Goal: Information Seeking & Learning: Understand process/instructions

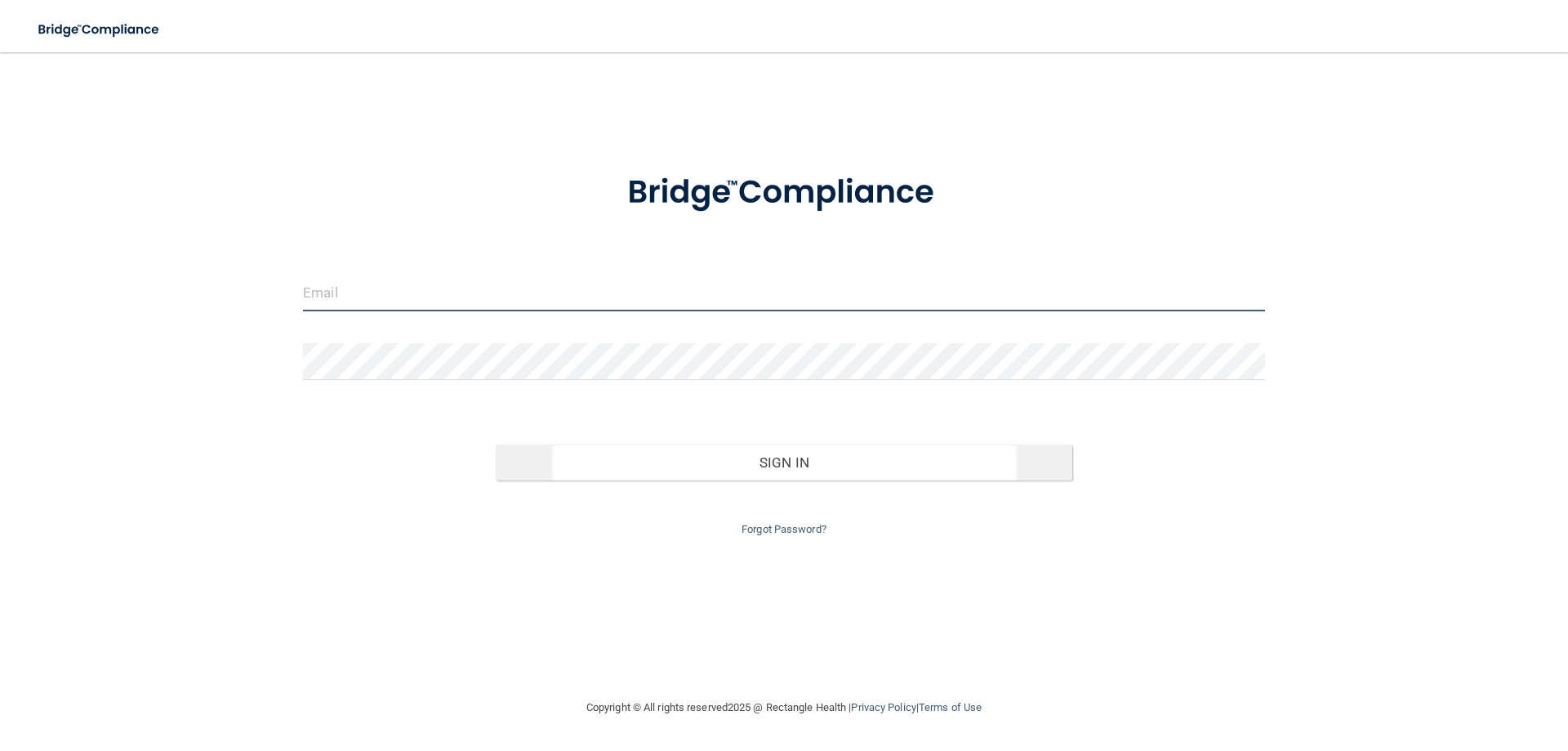
type input "[EMAIL_ADDRESS][DOMAIN_NAME]"
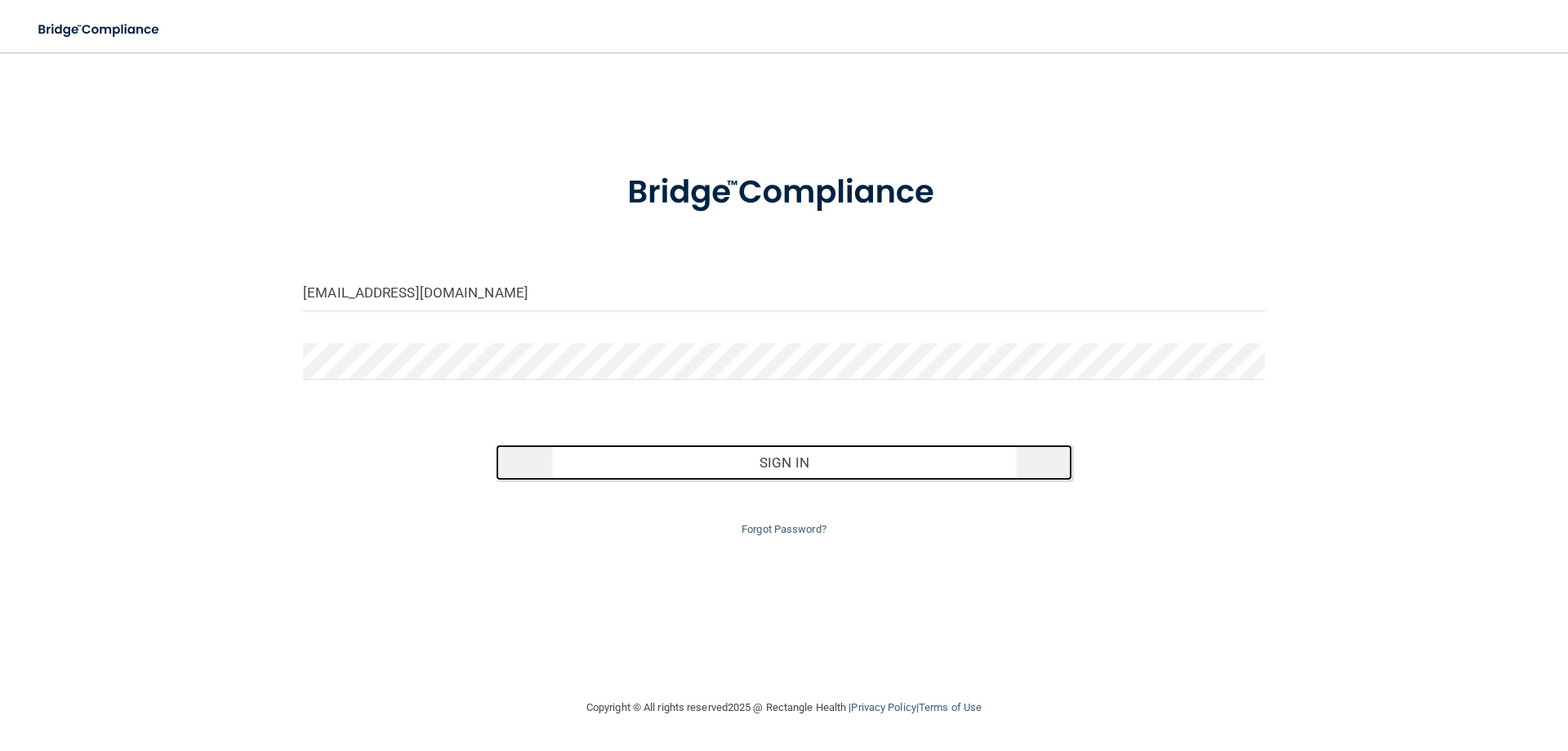
click at [788, 462] on button "Sign In" at bounding box center [784, 462] width 577 height 36
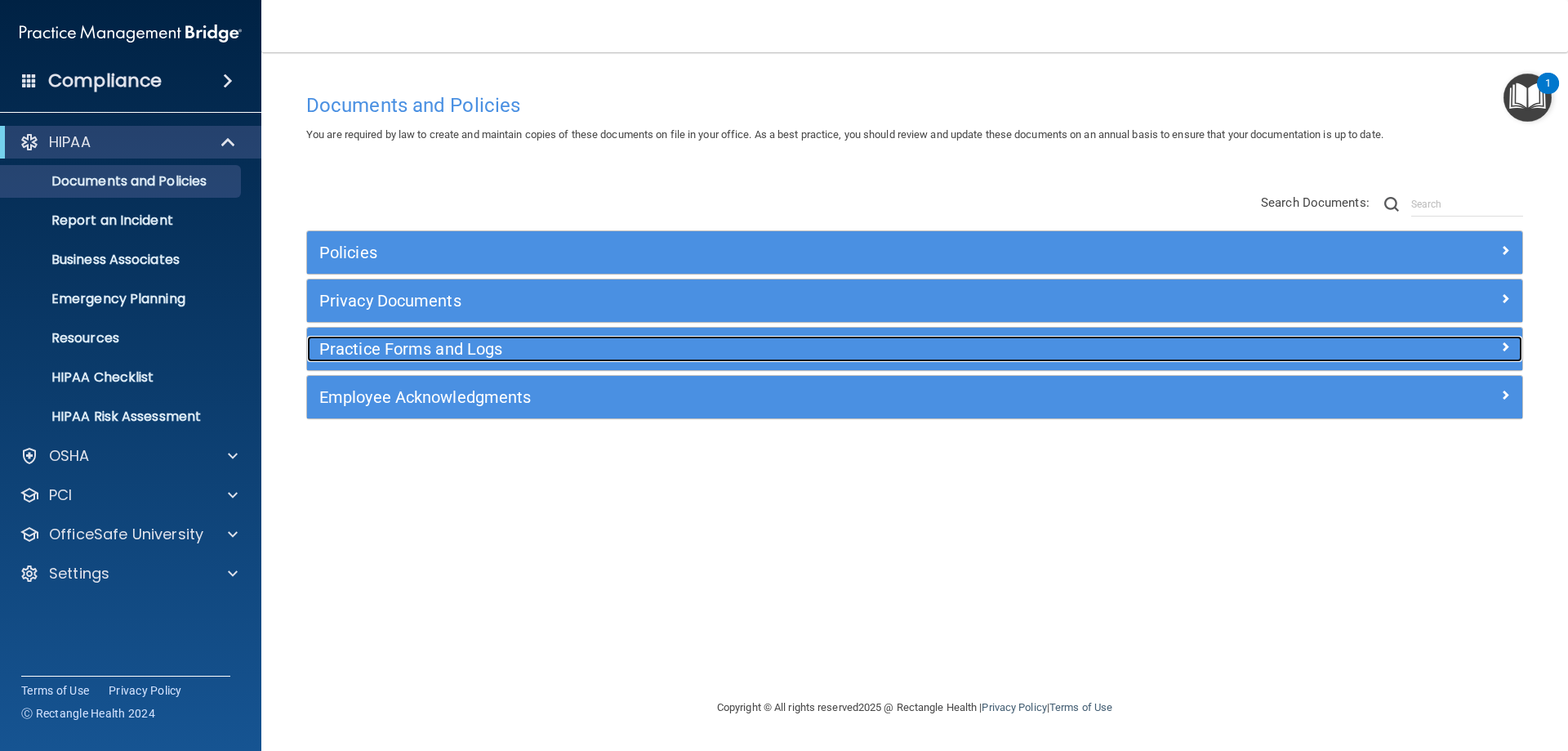
click at [400, 348] on h5 "Practice Forms and Logs" at bounding box center [763, 348] width 887 height 18
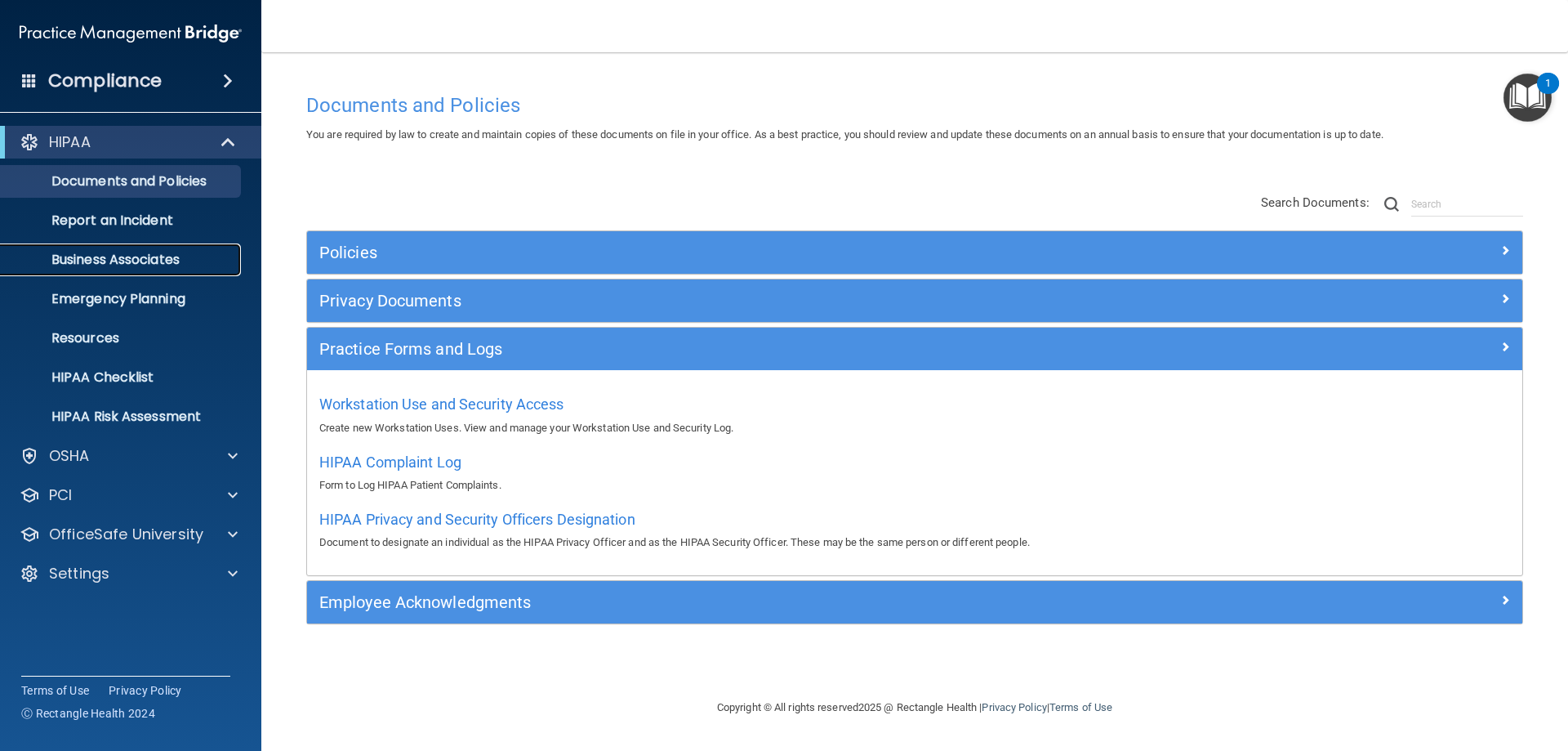
click at [154, 262] on p "Business Associates" at bounding box center [122, 260] width 223 height 17
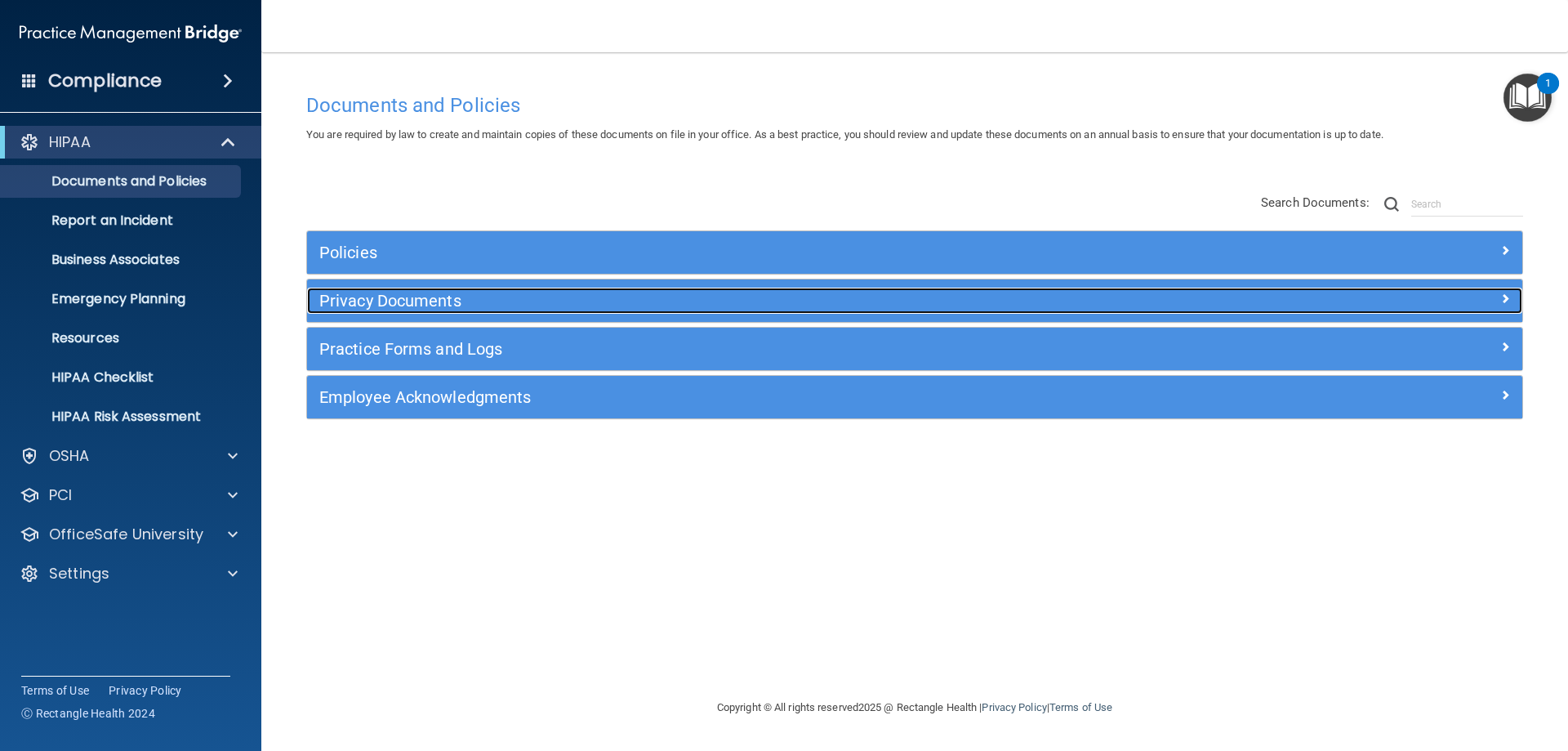
click at [1501, 294] on span at bounding box center [1505, 298] width 10 height 20
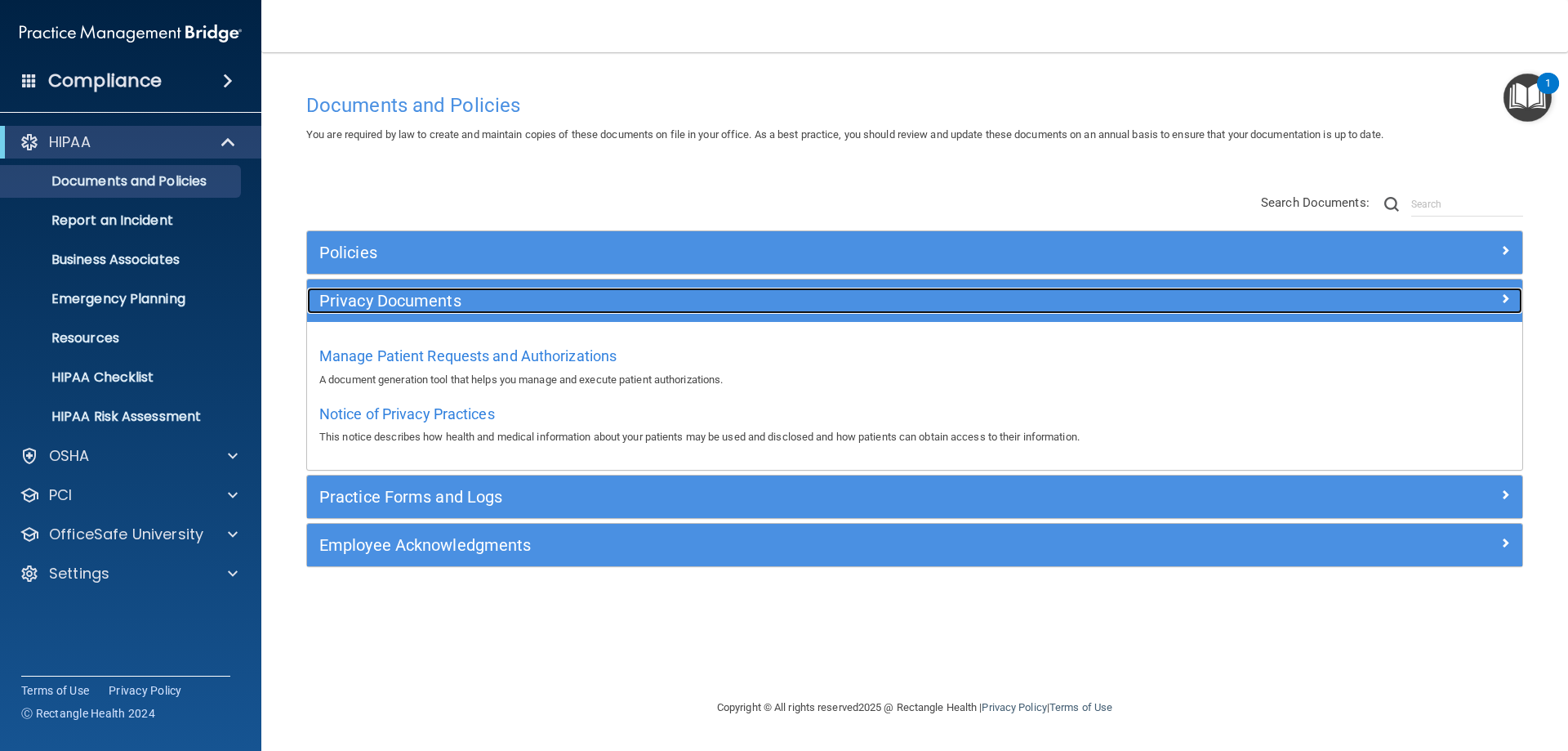
click at [1501, 294] on span at bounding box center [1505, 298] width 10 height 20
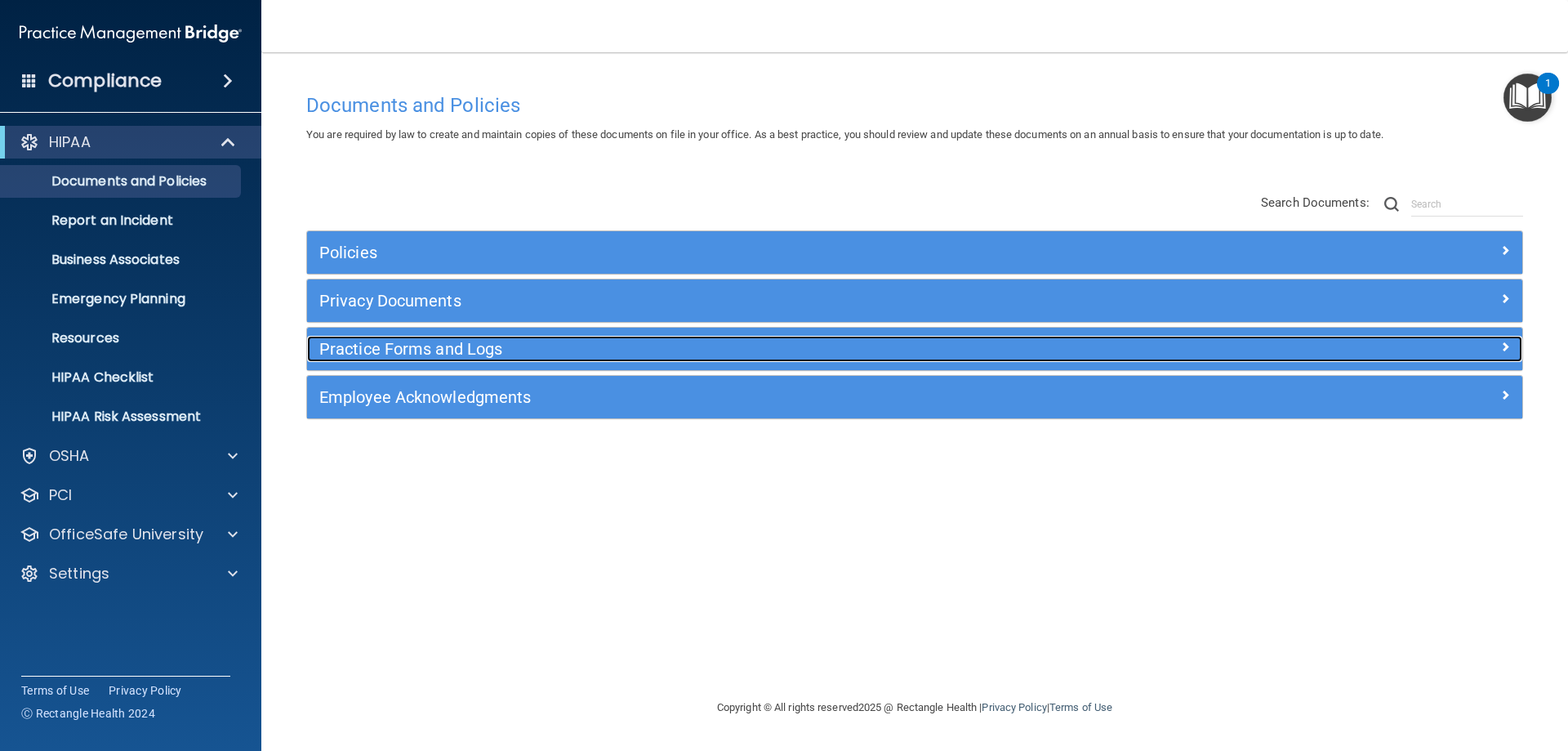
click at [1504, 341] on span at bounding box center [1505, 346] width 10 height 20
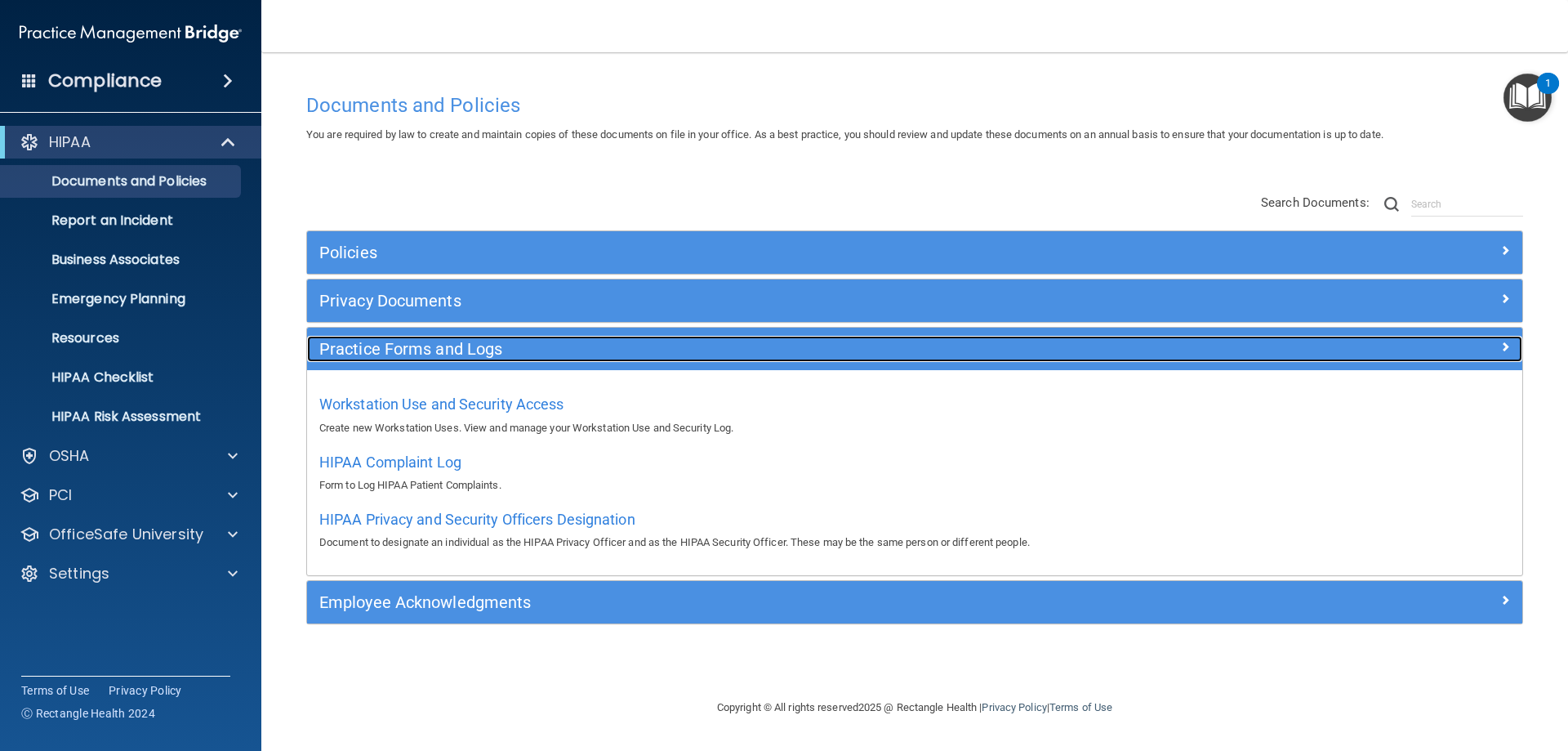
click at [1505, 343] on span at bounding box center [1505, 346] width 10 height 20
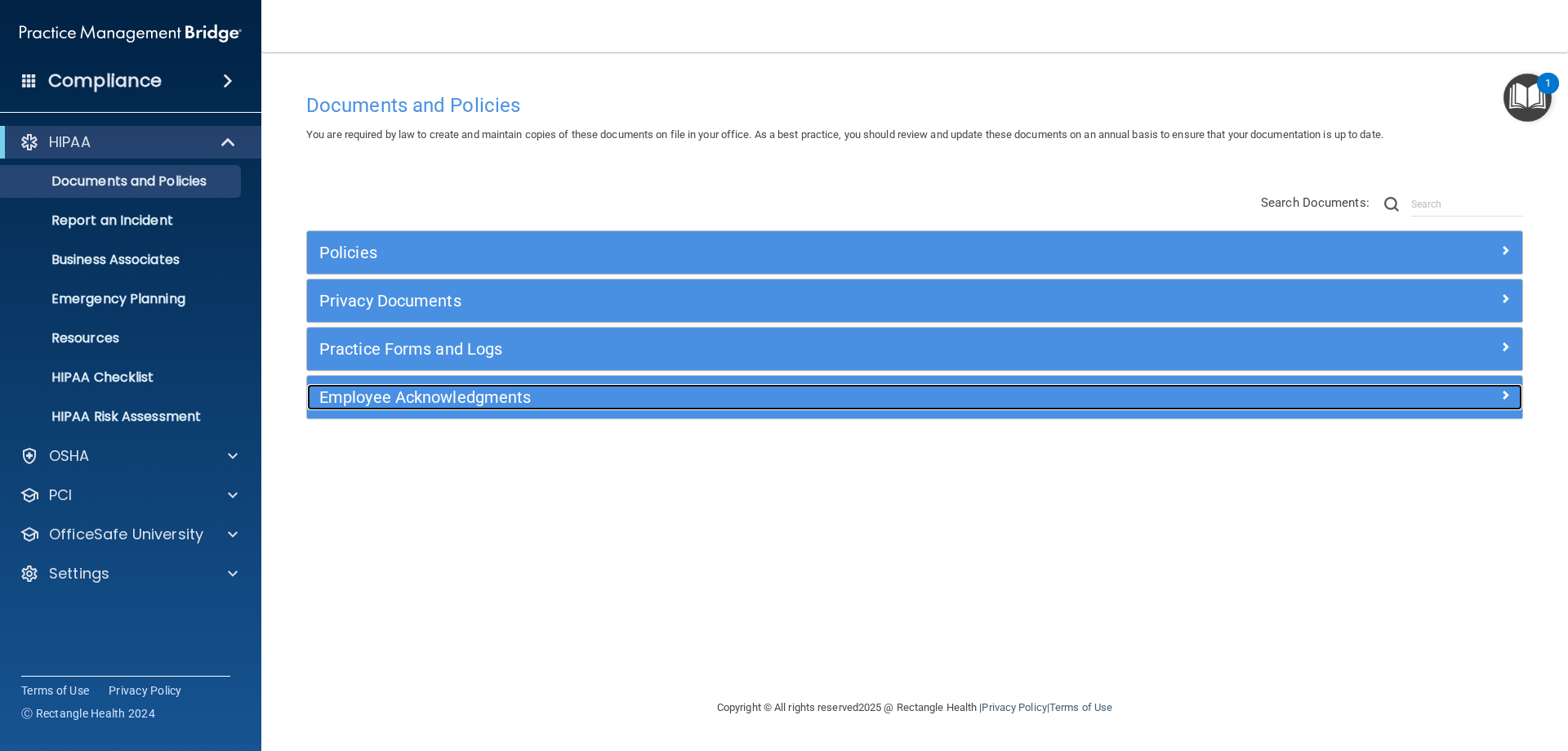
click at [1502, 392] on span at bounding box center [1505, 395] width 10 height 20
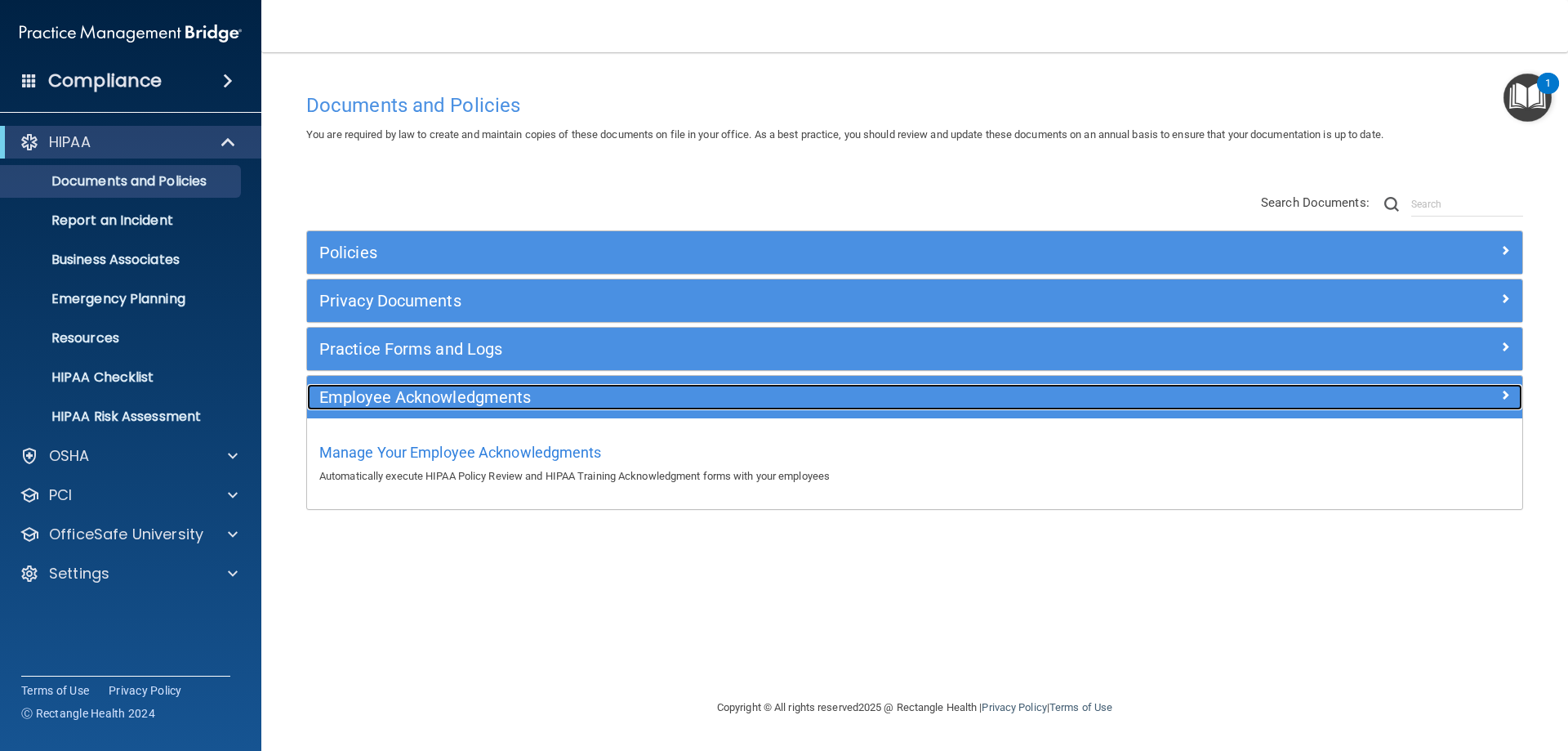
click at [1502, 392] on span at bounding box center [1505, 395] width 10 height 20
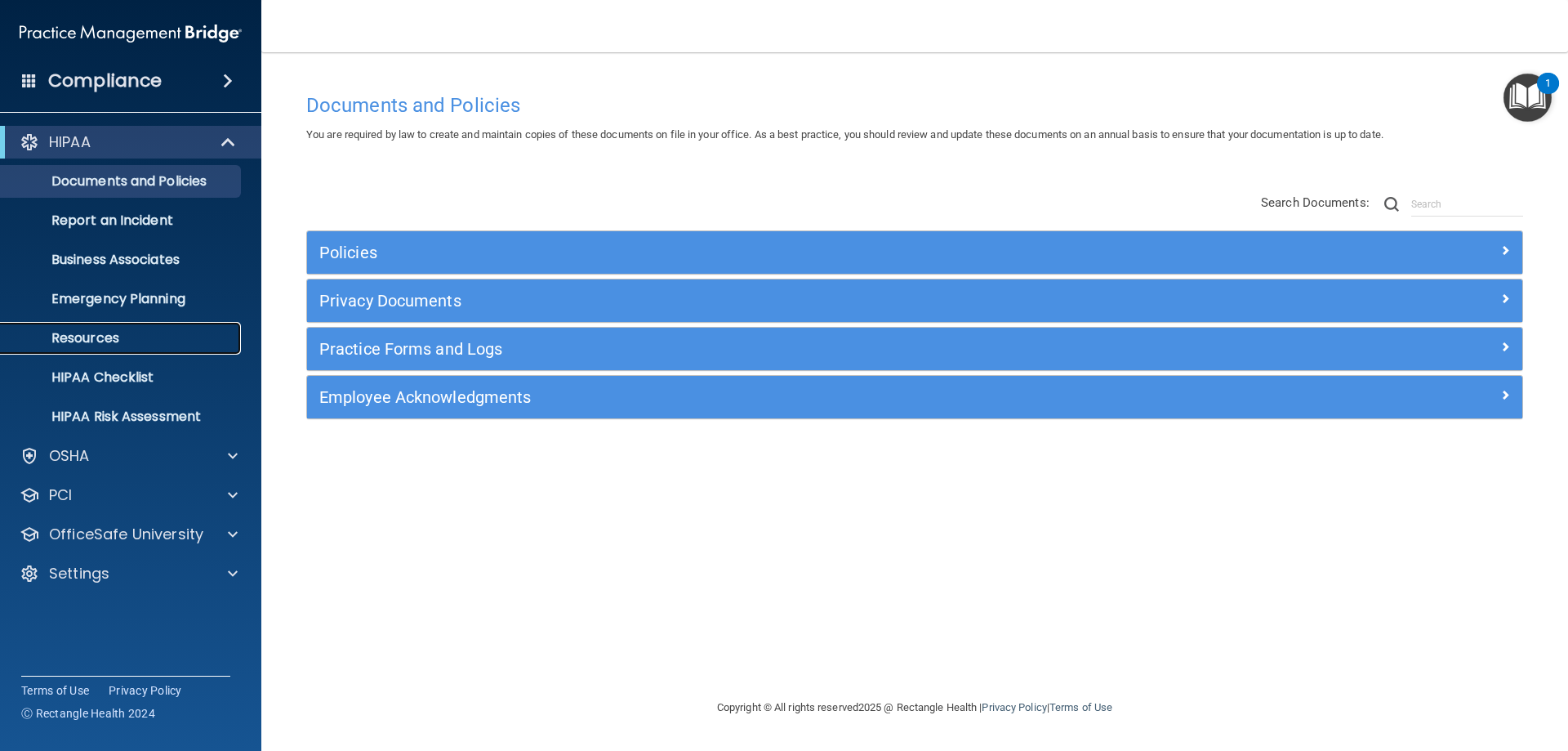
click at [90, 336] on p "Resources" at bounding box center [122, 338] width 223 height 17
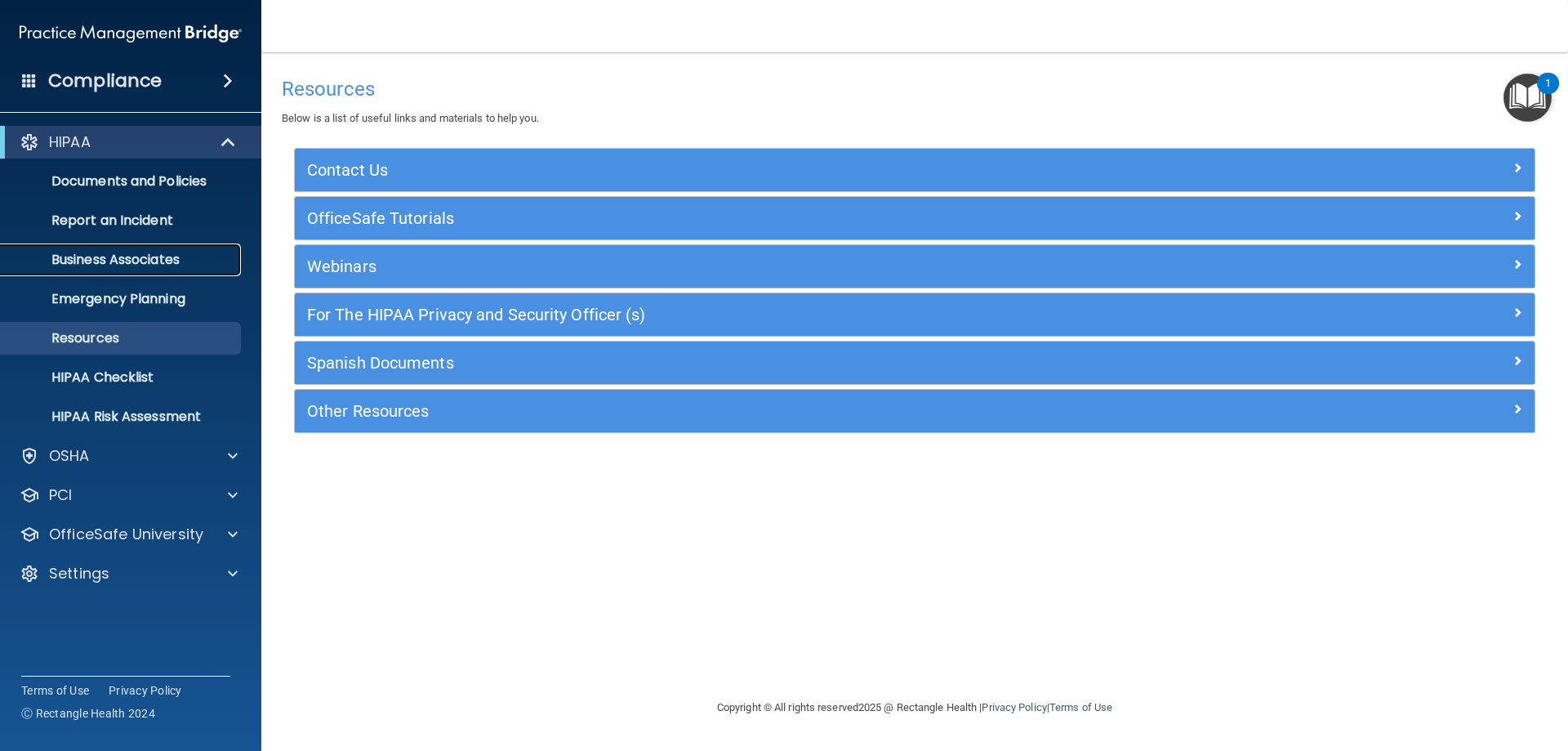
click at [108, 261] on p "Business Associates" at bounding box center [122, 260] width 223 height 17
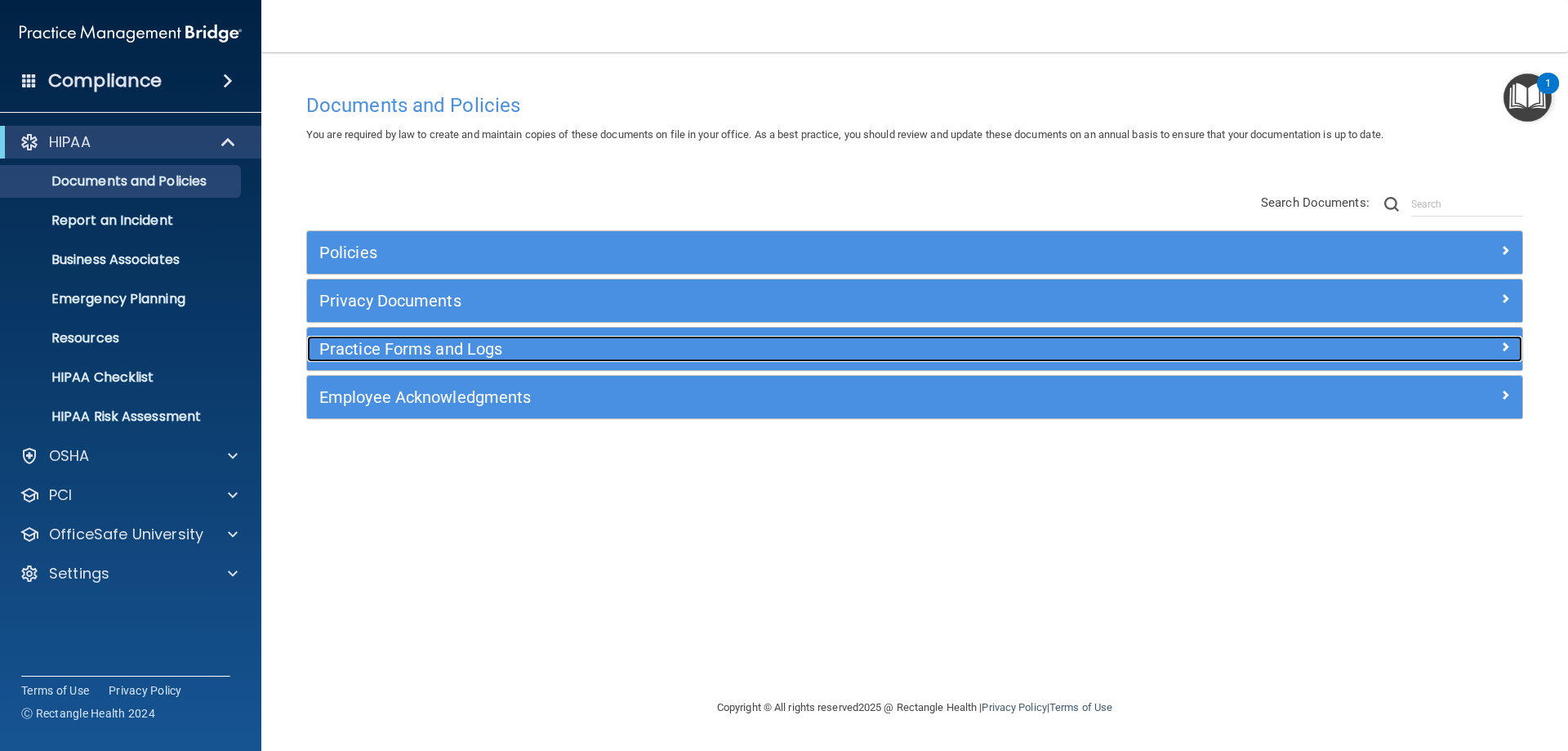
click at [1504, 348] on span at bounding box center [1505, 346] width 10 height 20
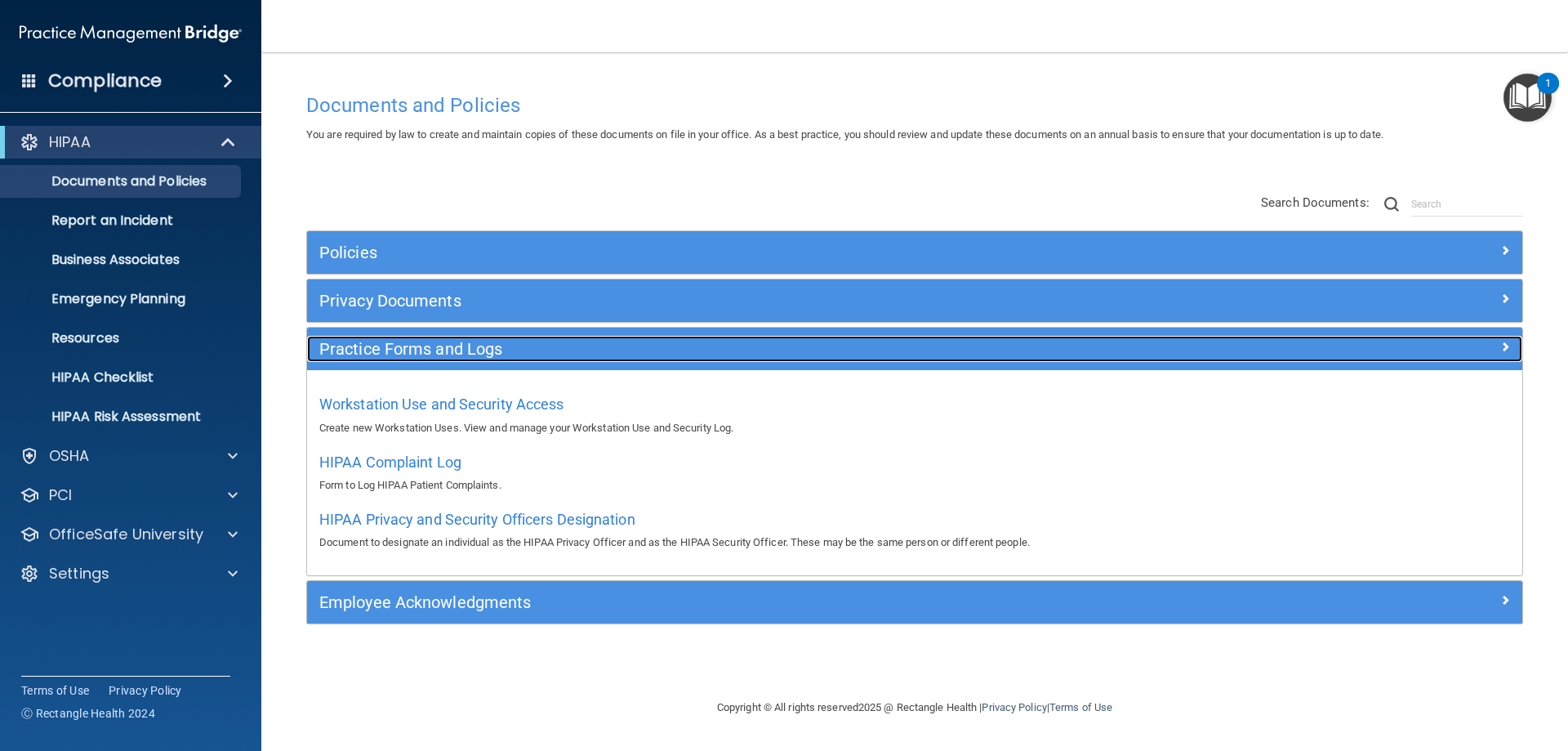
click at [1506, 344] on span at bounding box center [1505, 346] width 10 height 20
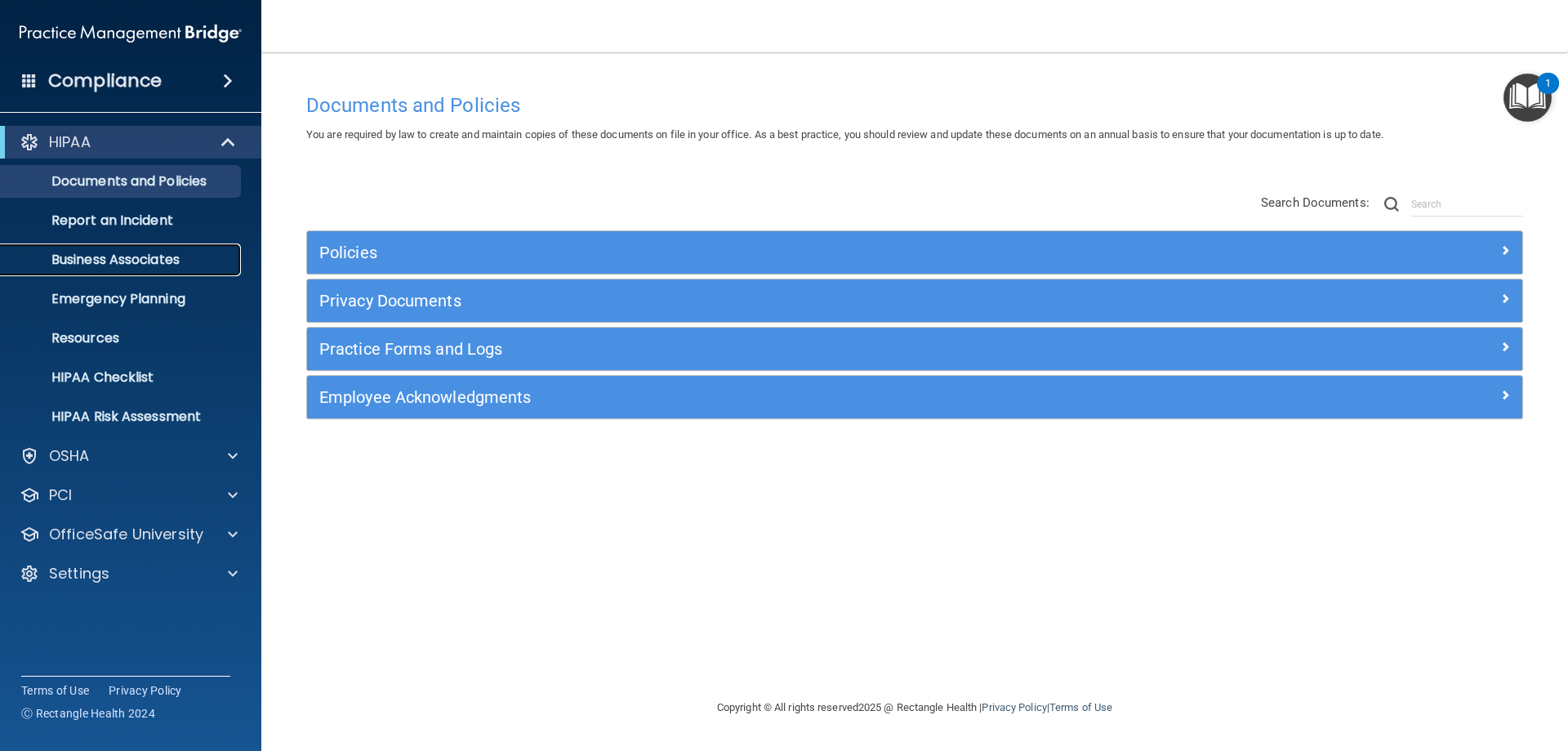
click at [183, 264] on p "Business Associates" at bounding box center [122, 260] width 223 height 17
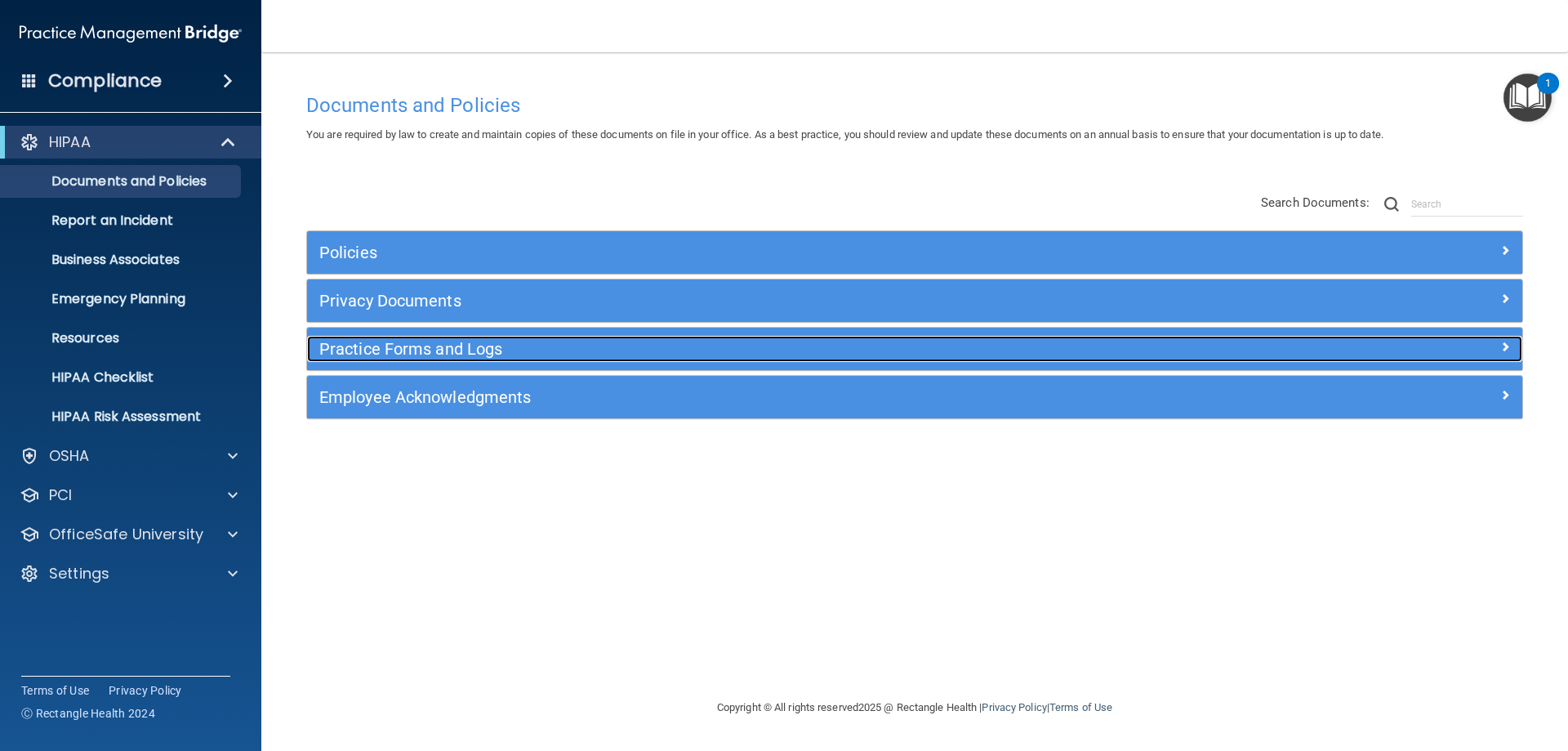
click at [1501, 348] on span at bounding box center [1505, 346] width 10 height 20
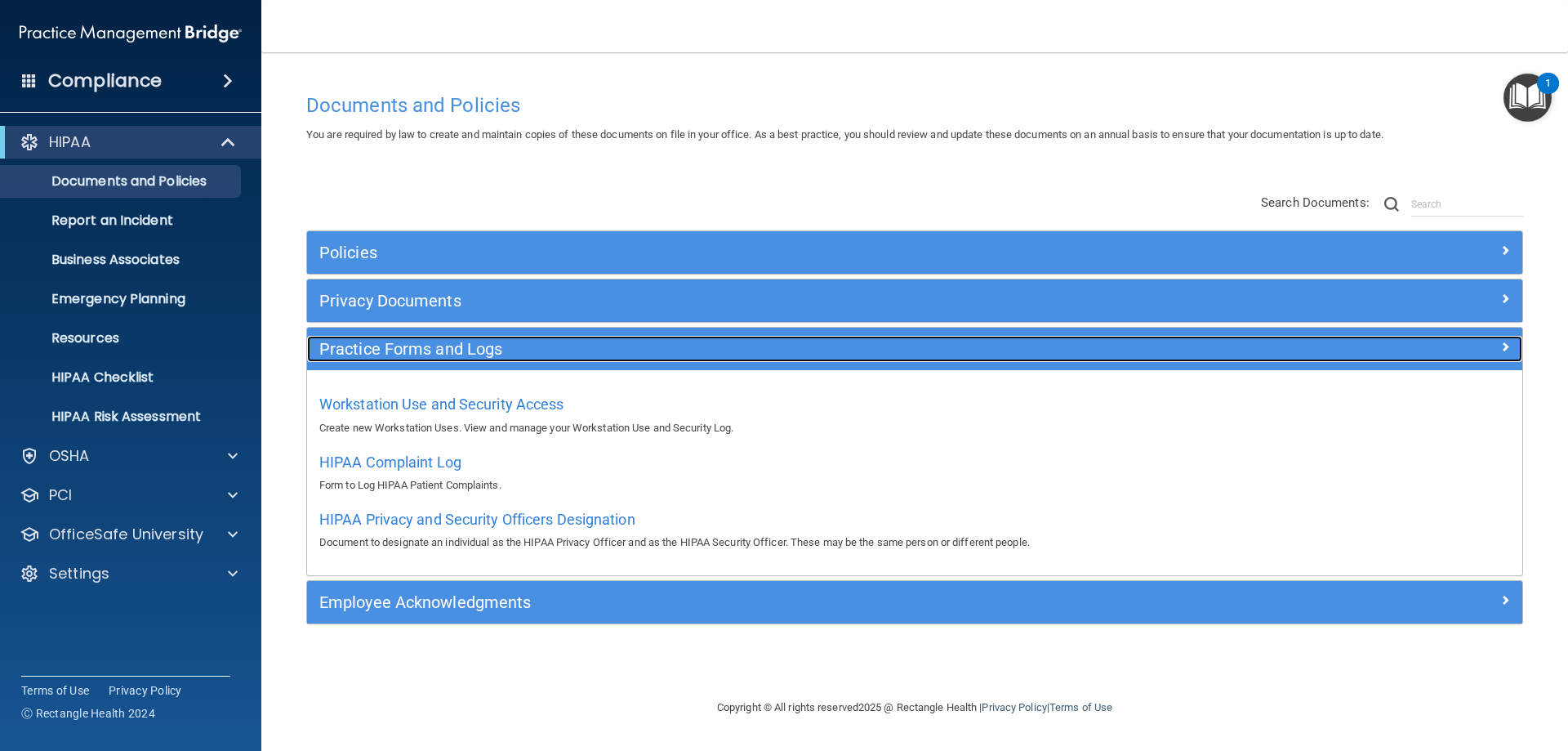
click at [1501, 348] on span at bounding box center [1505, 346] width 10 height 20
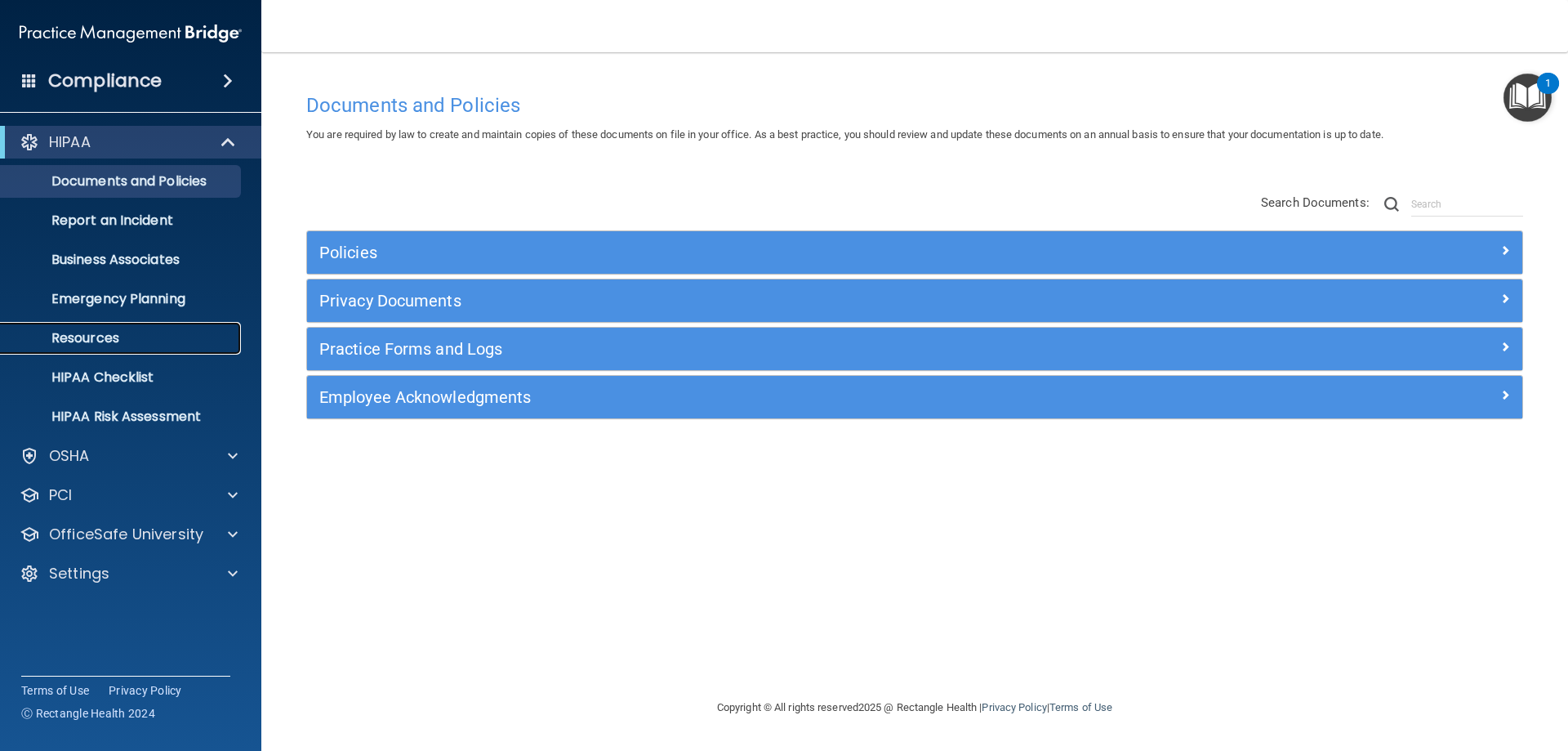
click at [112, 338] on p "Resources" at bounding box center [122, 338] width 223 height 17
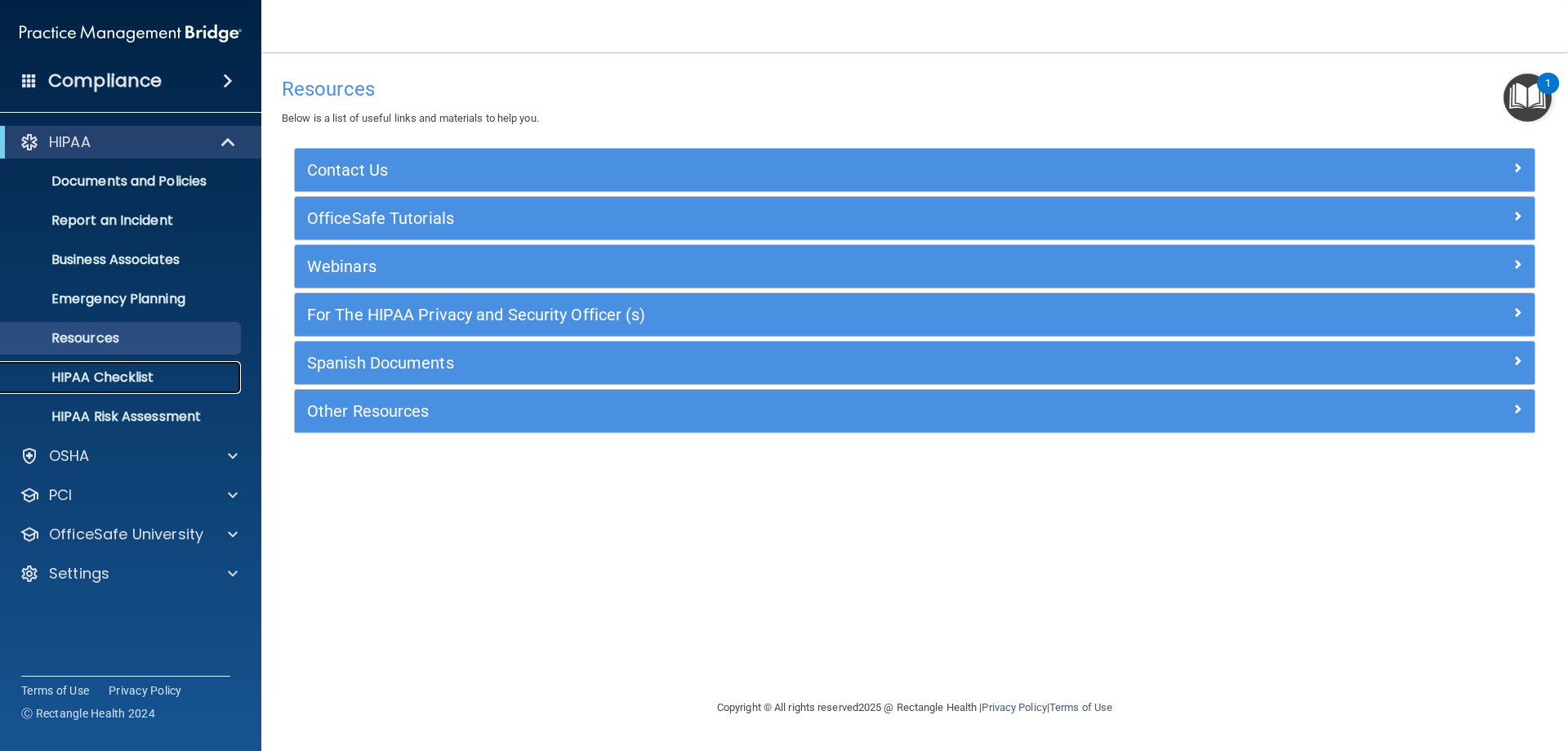
click at [123, 375] on p "HIPAA Checklist" at bounding box center [122, 377] width 223 height 17
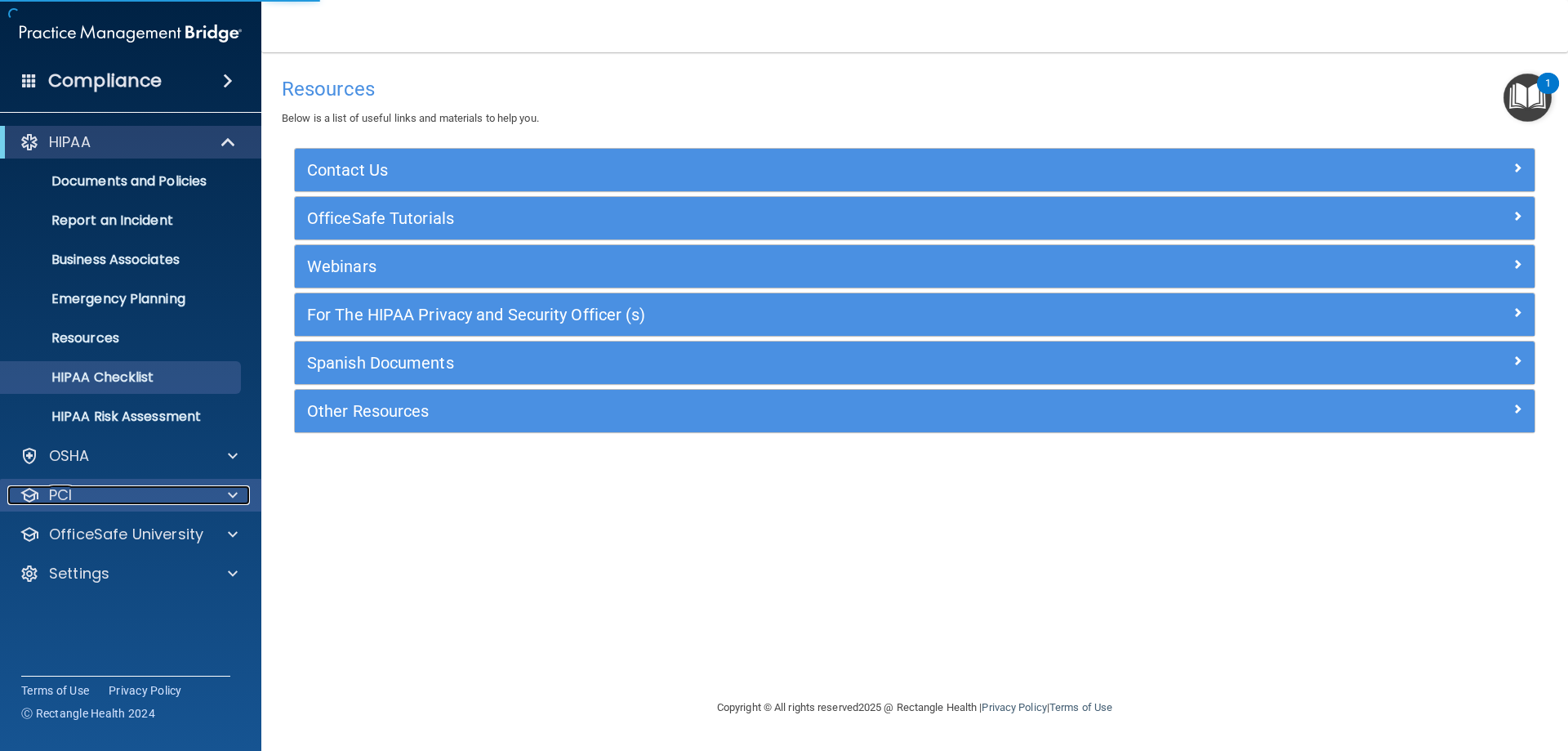
click at [130, 490] on div "PCI" at bounding box center [108, 495] width 202 height 20
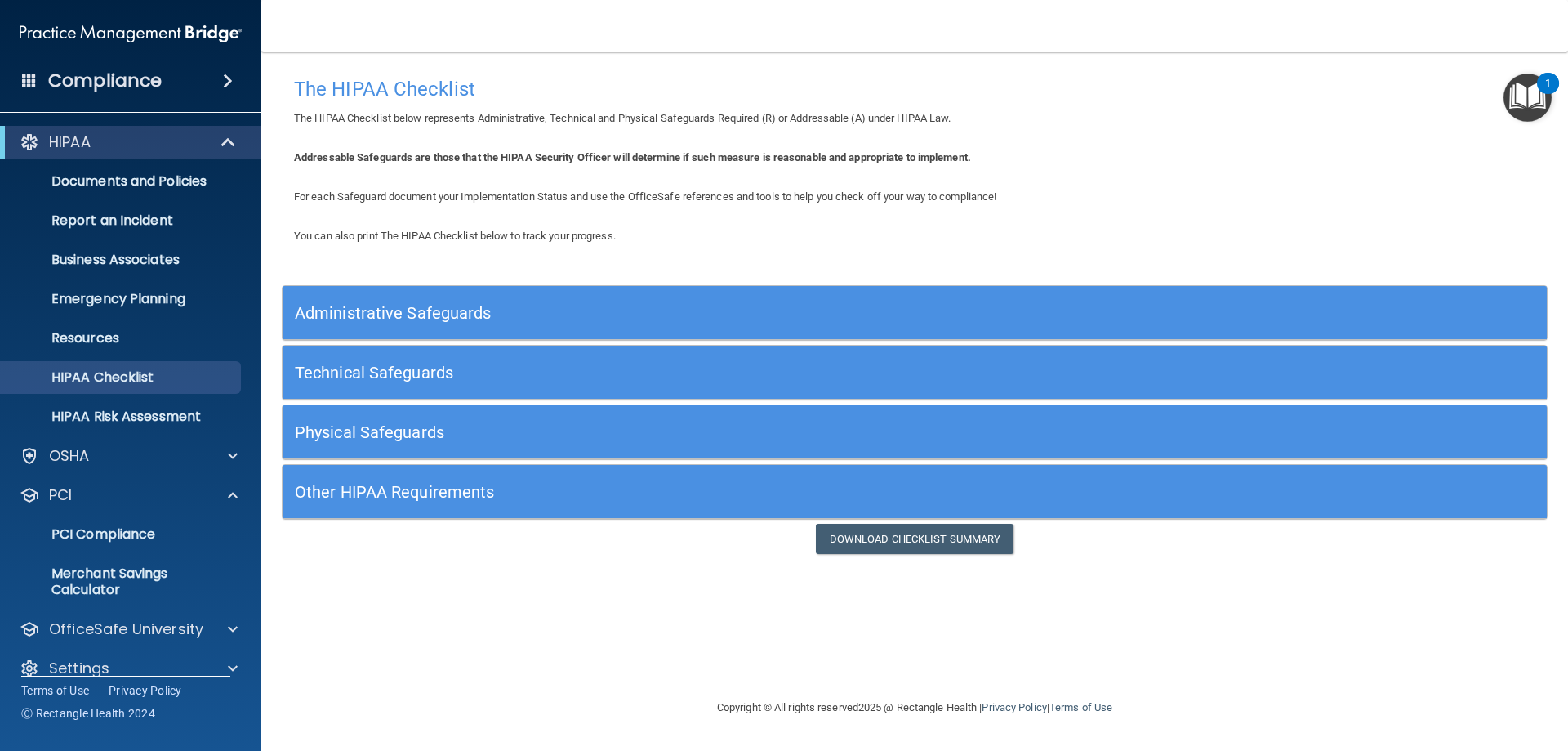
click at [428, 486] on h5 "Other HIPAA Requirements" at bounding box center [757, 491] width 924 height 18
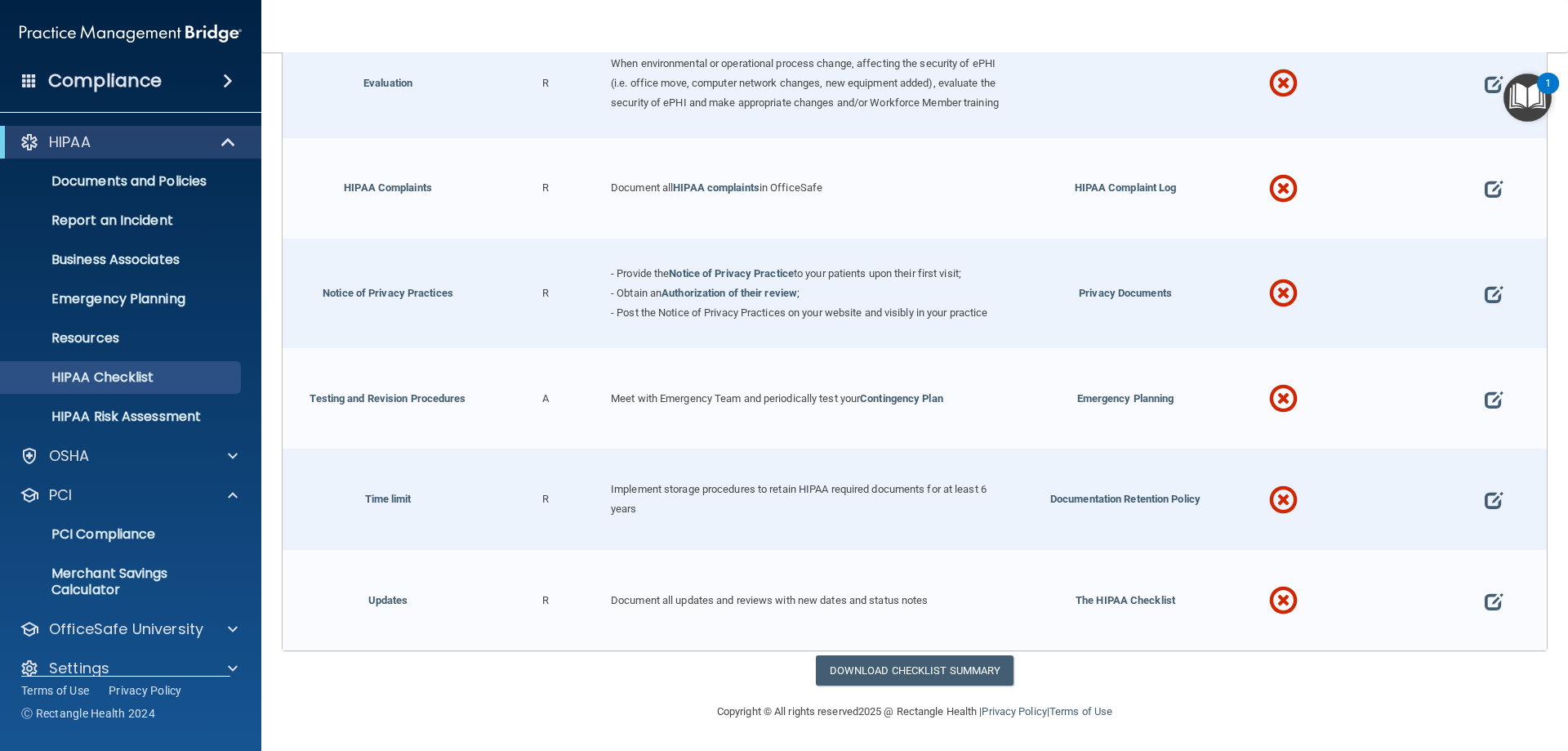
scroll to position [631, 0]
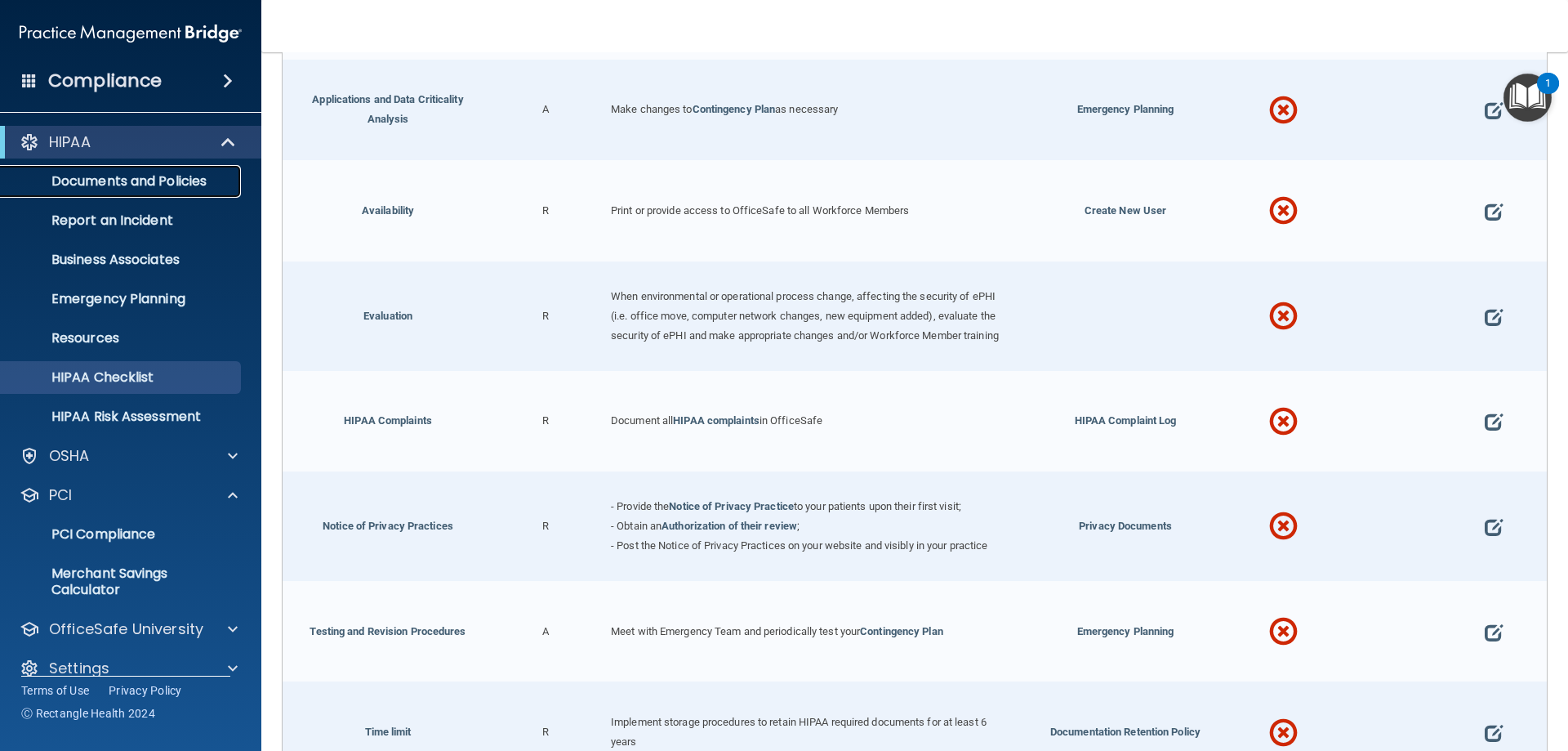
click at [135, 186] on p "Documents and Policies" at bounding box center [122, 181] width 223 height 17
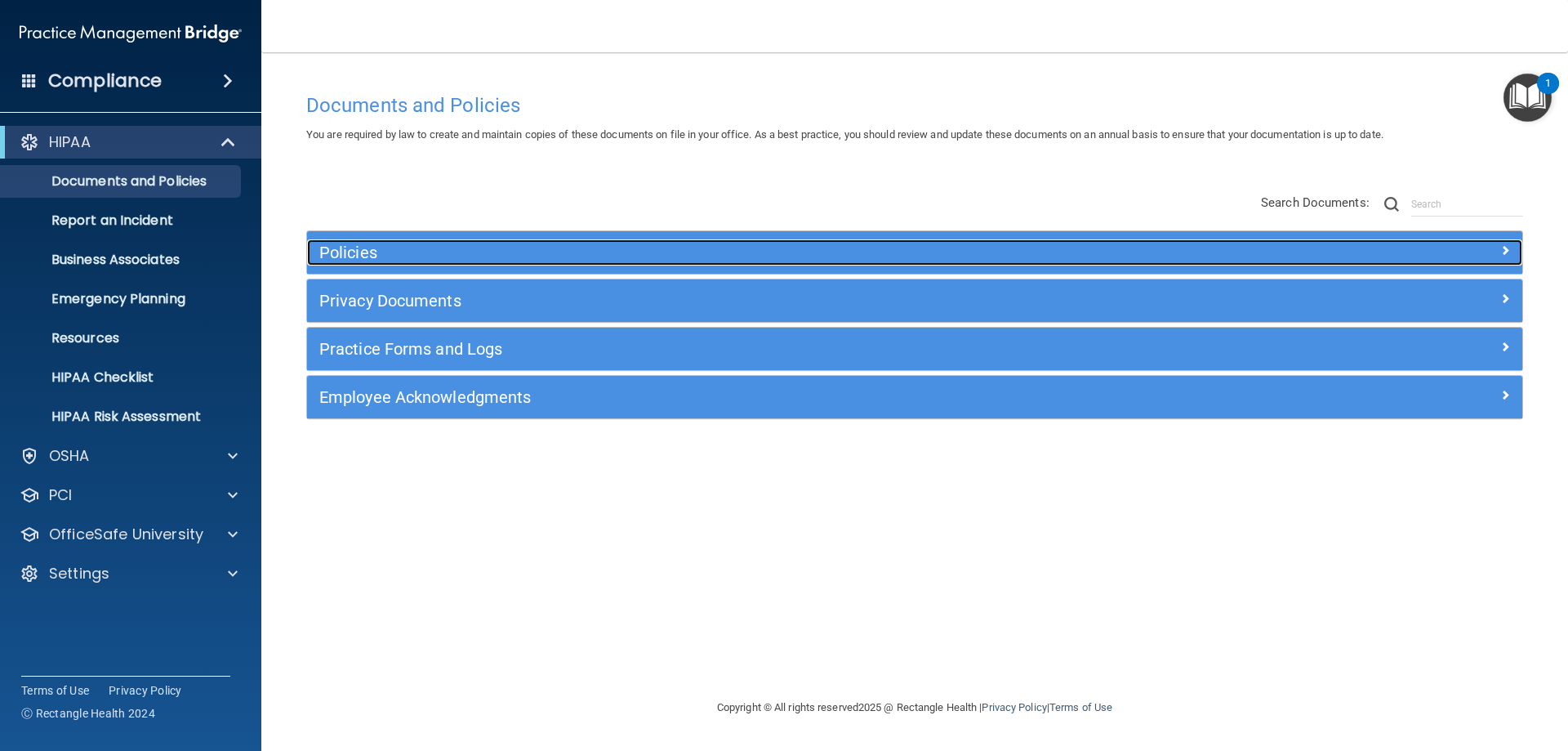
click at [1497, 246] on div at bounding box center [1371, 250] width 304 height 20
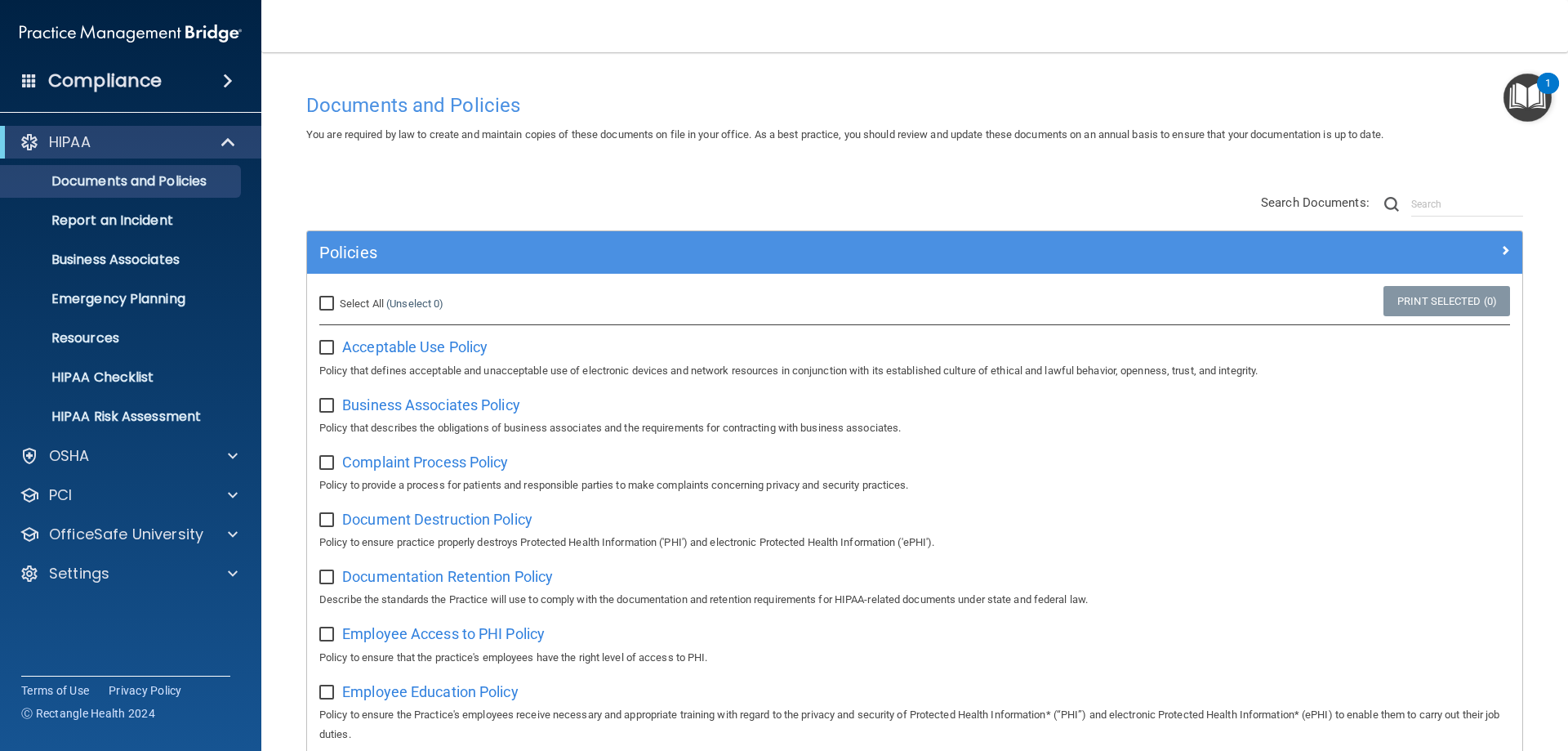
click at [323, 404] on input "checkbox" at bounding box center [329, 406] width 19 height 13
checkbox input "true"
click at [396, 408] on span "Business Associates Policy" at bounding box center [431, 404] width 178 height 17
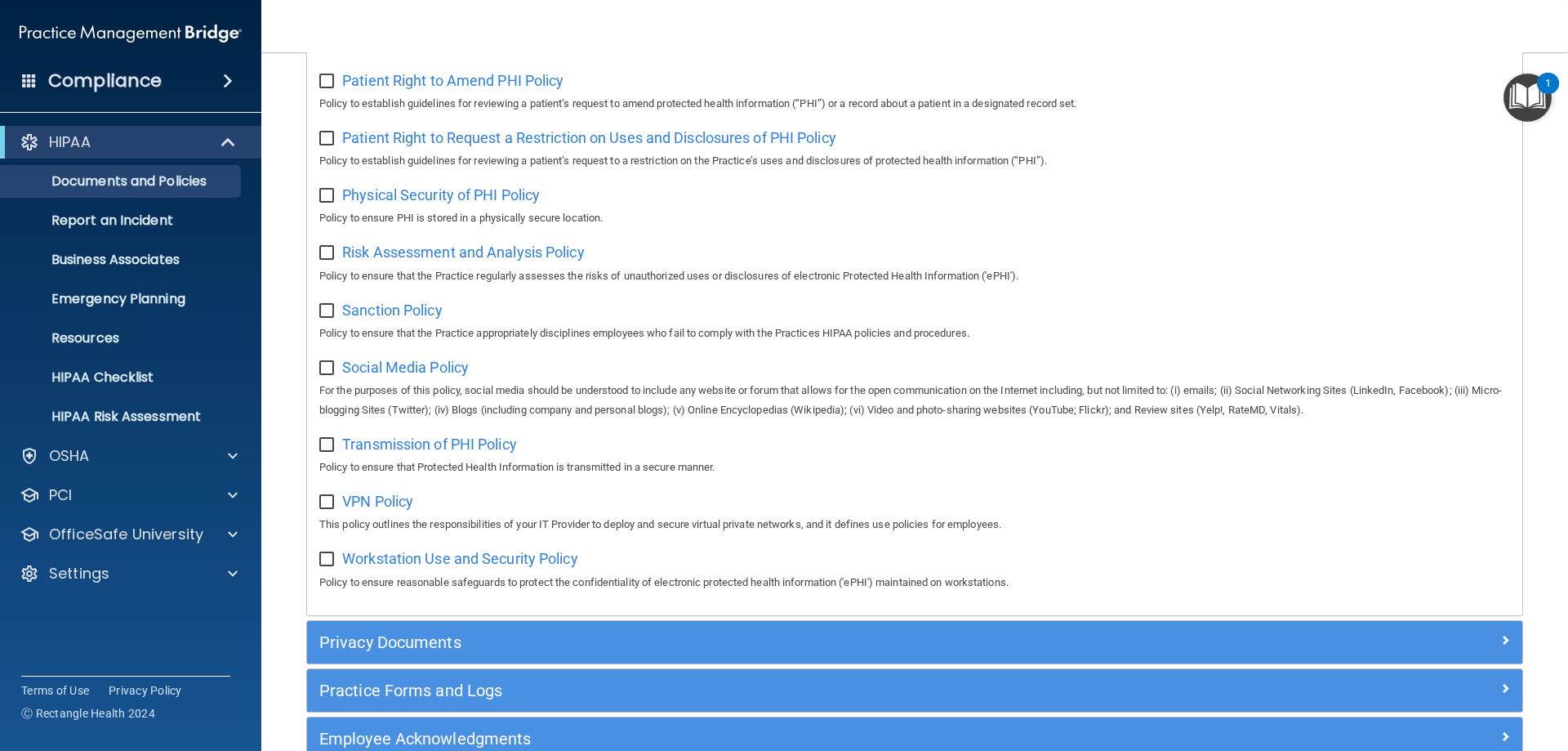
scroll to position [1062, 0]
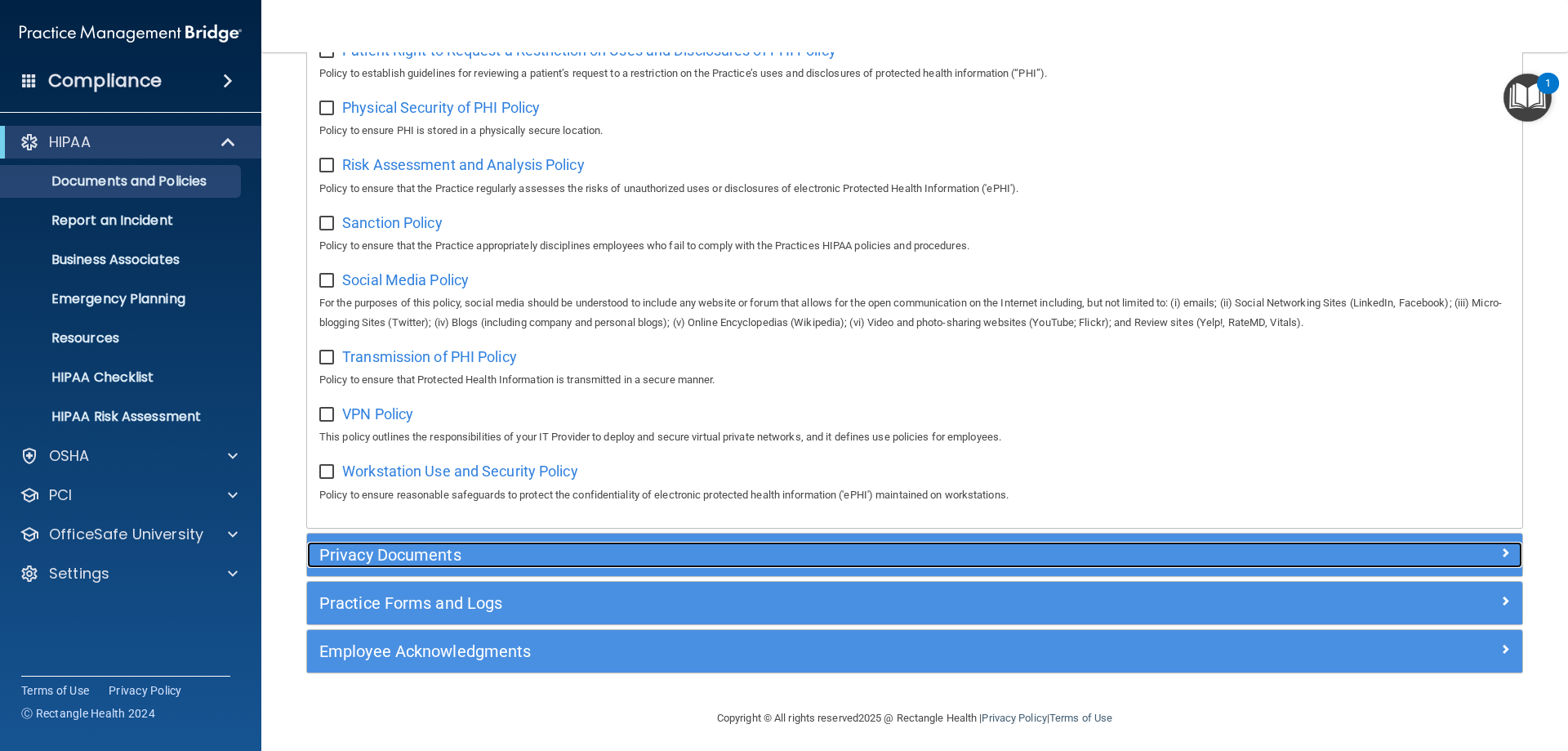
click at [1500, 562] on span at bounding box center [1505, 553] width 10 height 20
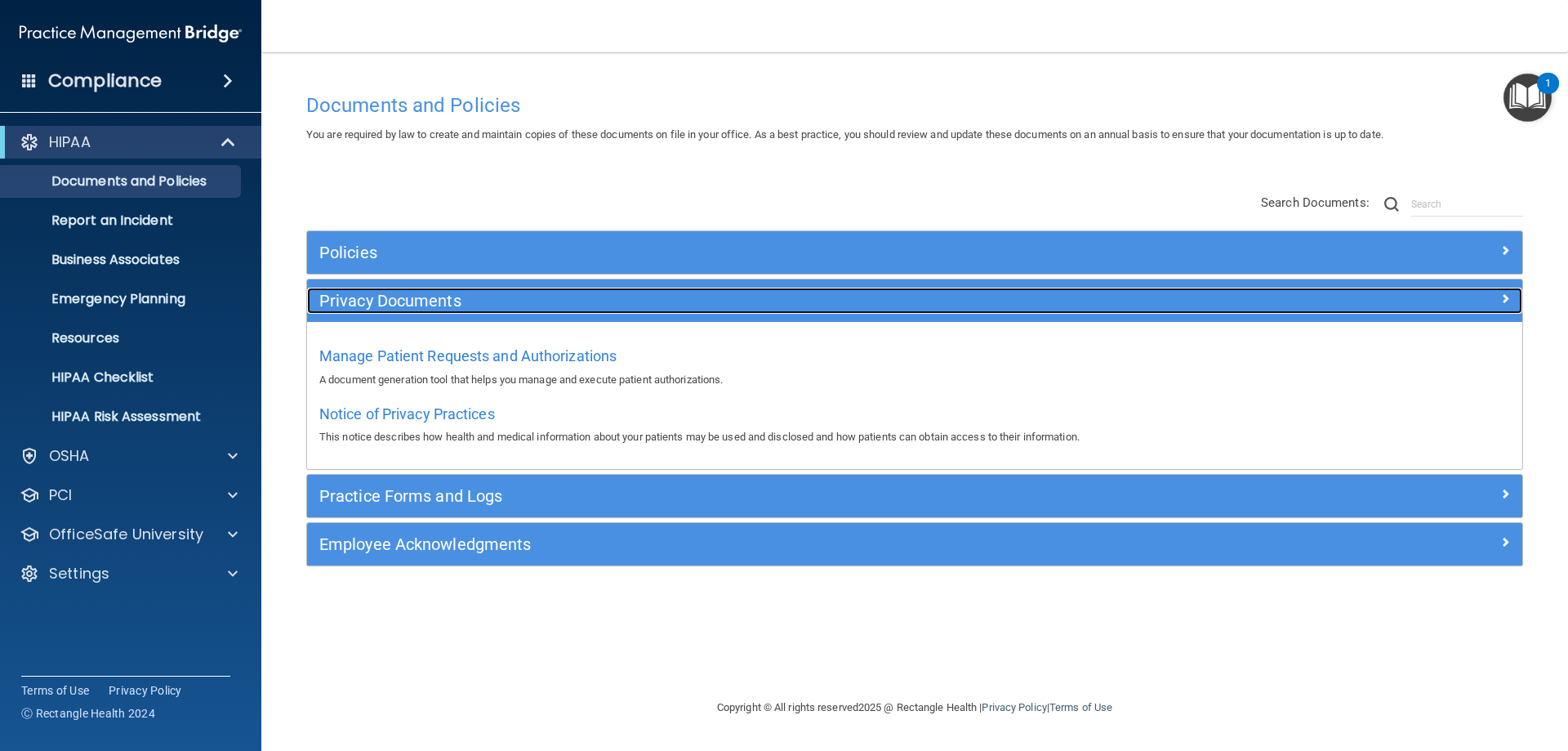
scroll to position [0, 0]
click at [1500, 289] on span at bounding box center [1505, 298] width 10 height 20
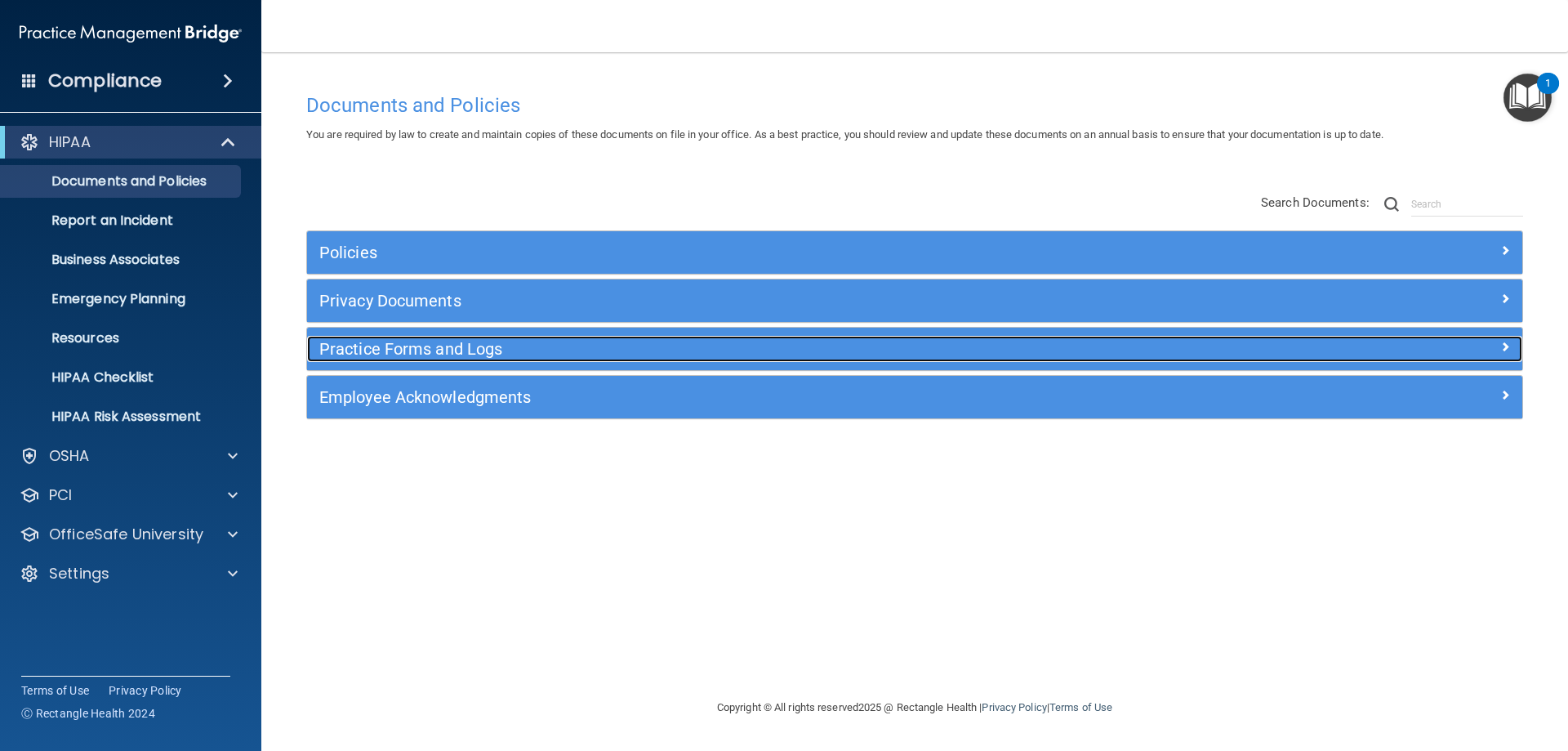
click at [1503, 342] on span at bounding box center [1505, 346] width 10 height 20
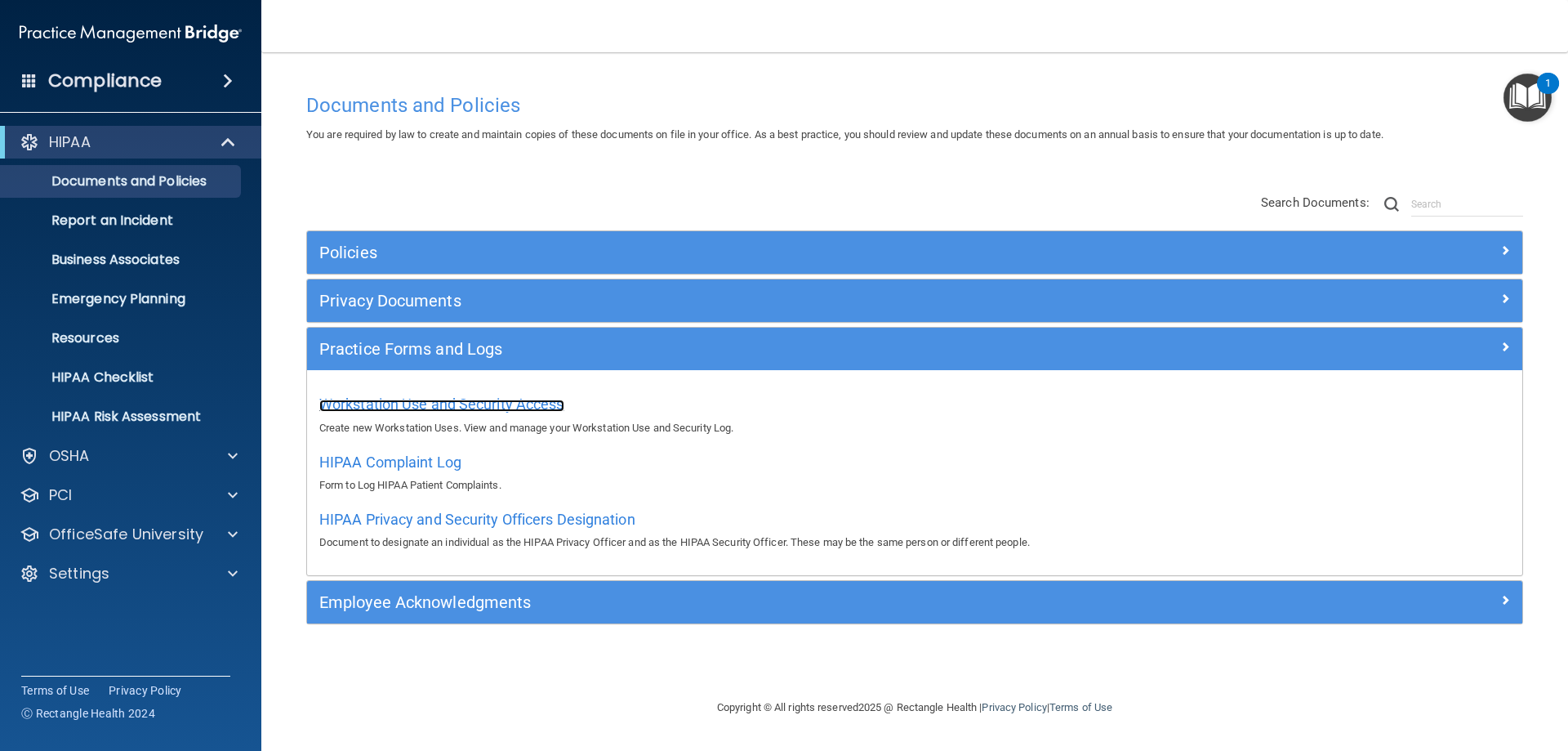
click at [433, 405] on span "Workstation Use and Security Access" at bounding box center [442, 404] width 245 height 17
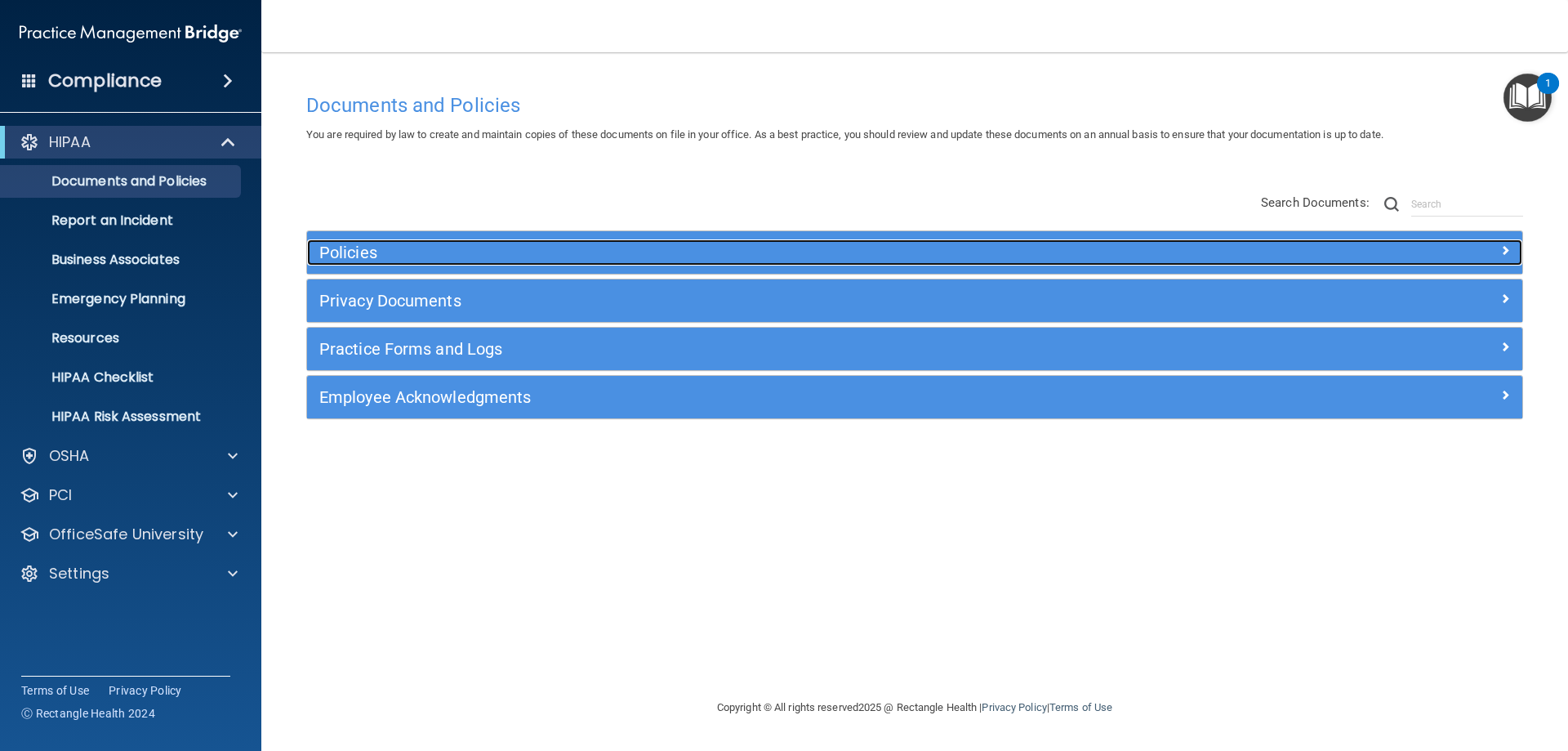
click at [1505, 249] on span at bounding box center [1505, 250] width 10 height 20
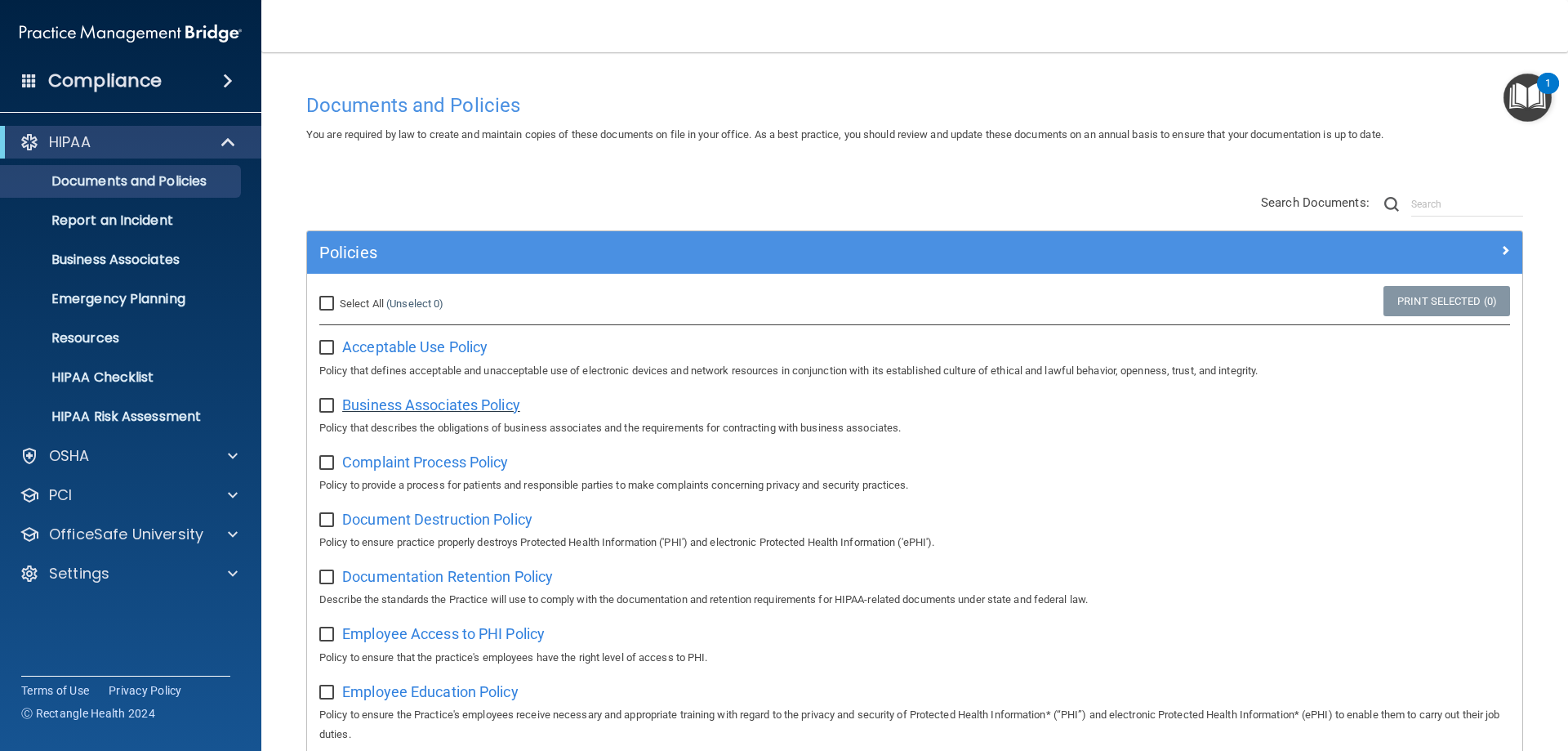
click at [363, 404] on span "Business Associates Policy" at bounding box center [431, 404] width 178 height 17
click at [165, 258] on p "Business Associates" at bounding box center [122, 260] width 223 height 17
